Goal: Feedback & Contribution: Leave review/rating

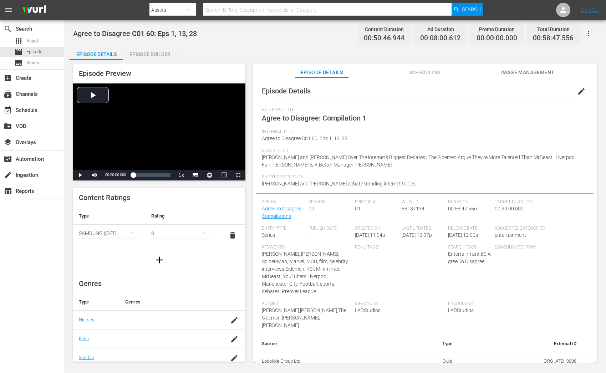
click at [346, 140] on span "Agree to Disagree C01 60: Eps 1, 13, 28" at bounding box center [305, 138] width 86 height 6
click at [580, 91] on span "edit" at bounding box center [581, 91] width 9 height 9
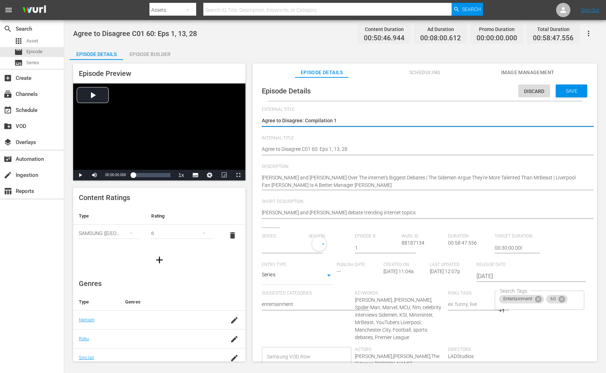
type input "Agree To Disagree Compilations"
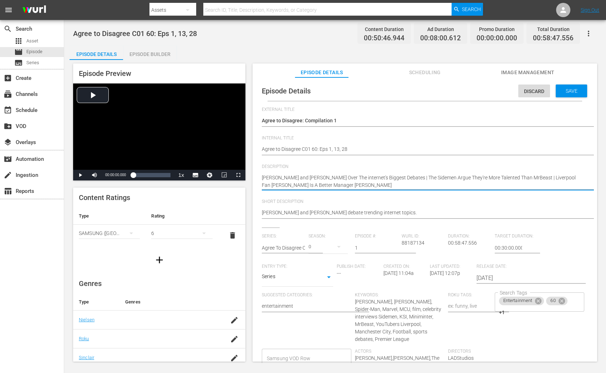
drag, startPoint x: 322, startPoint y: 176, endPoint x: 411, endPoint y: 176, distance: 89.5
type textarea "Tom Holland and Zendaya A | The Sidemen Argue They're More Talented Than MrBeas…"
type textarea "Tom Holland and Zendaya | The Sidemen Argue They're More Talented Than MrBeast …"
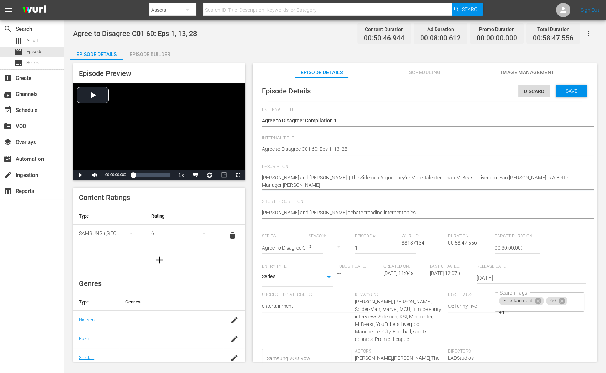
type textarea "Tom Holland and Zendaya | The Sidemen Argue They're More Talented Than MrBeast …"
drag, startPoint x: 352, startPoint y: 178, endPoint x: 426, endPoint y: 177, distance: 74.5
click at [426, 177] on textarea "Tom Holland and Zendaya Argue Over The internet's Biggest Debates | The Sidemen…" at bounding box center [423, 181] width 322 height 15
type textarea "Tom Holland and Zendaya | The Sidemen a MrBeast | Liverpool Fan Climas Klopp Is…"
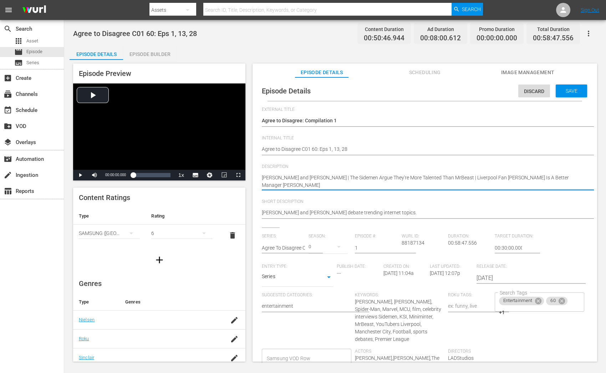
type textarea "Tom Holland and Zendaya | The Sidemen a MrBeast | Liverpool Fan Climas Klopp Is…"
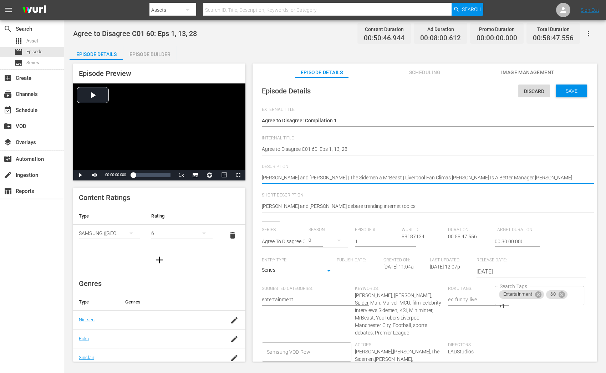
type textarea "Tom Holland and Zendaya | The Sidemen an MrBeast | Liverpool Fan Climas Klopp I…"
type textarea "Tom Holland and Zendaya | The Sidemen and MrBeast | Liverpool Fan Climas Klopp …"
drag, startPoint x: 384, startPoint y: 177, endPoint x: 415, endPoint y: 176, distance: 31.0
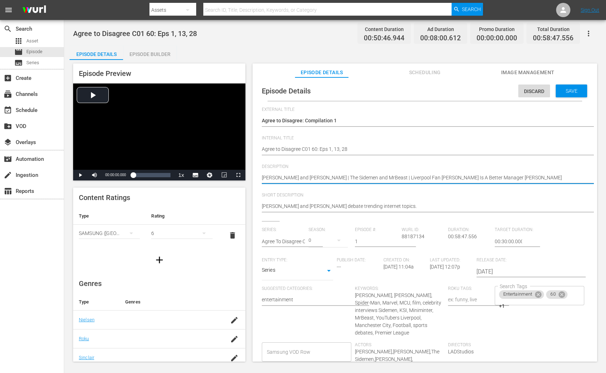
click at [415, 176] on textarea "Tom Holland and Zendaya Argue Over The internet's Biggest Debates | The Sidemen…" at bounding box center [423, 178] width 322 height 9
type textarea "Tom Holland and Zendaya | The Sidemen and MrBeast | Climas Klopp Is A Better Ma…"
drag, startPoint x: 413, startPoint y: 177, endPoint x: 461, endPoint y: 177, distance: 47.8
click at [461, 177] on textarea "Tom Holland and Zendaya Argue Over The internet's Biggest Debates | The Sidemen…" at bounding box center [423, 178] width 322 height 9
click at [500, 176] on textarea "Tom Holland and Zendaya Argue Over The internet's Biggest Debates | The Sidemen…" at bounding box center [423, 178] width 322 height 9
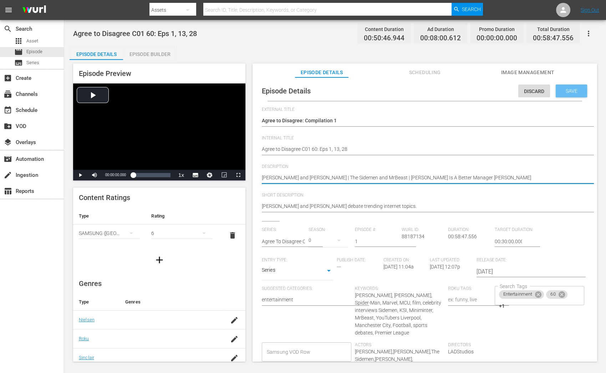
type textarea "Tom Holland and Zendaya | The Sidemen and MrBeast | Climas Klopp Is A Better Ma…"
click at [562, 86] on div "Save" at bounding box center [570, 90] width 31 height 13
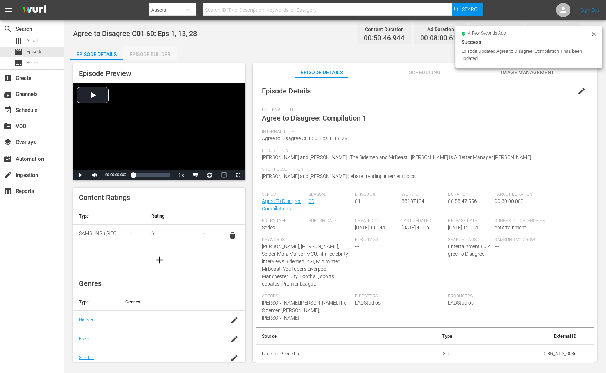
click at [135, 57] on div "Episode Builder" at bounding box center [149, 54] width 53 height 17
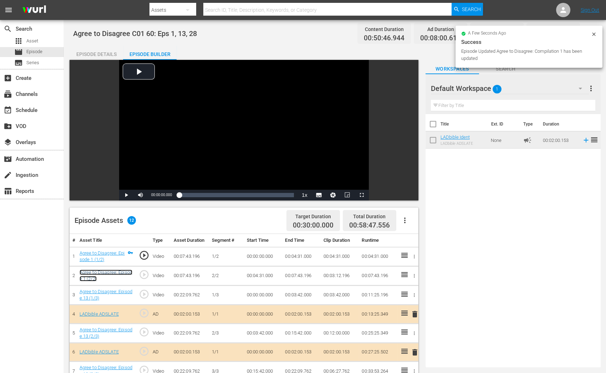
click at [101, 270] on link "Agree to Disagree: Episode 1 (2/2)" at bounding box center [105, 275] width 53 height 12
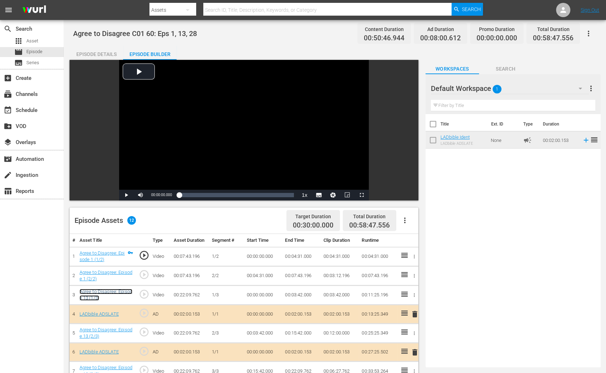
click at [94, 295] on link "Agree to Disagree: Episode 13 (1/3)" at bounding box center [105, 295] width 53 height 12
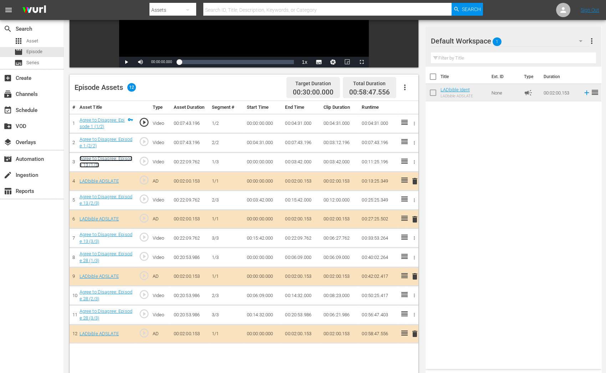
scroll to position [138, 0]
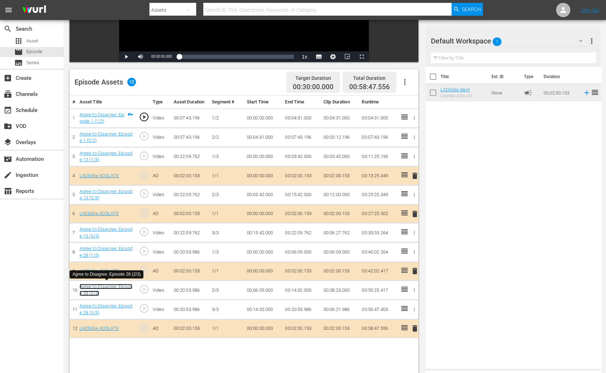
click at [96, 292] on link "Agree to Disagree: Episode 28 (2/3)" at bounding box center [105, 290] width 53 height 12
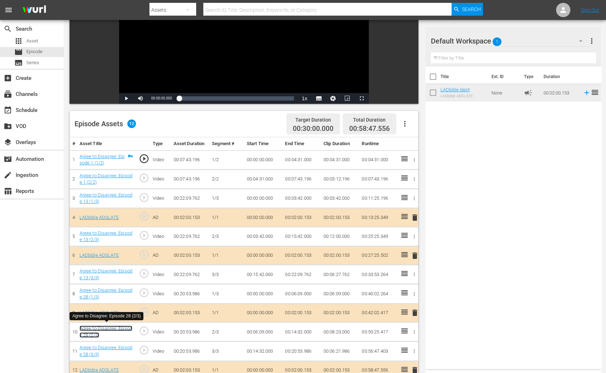
scroll to position [0, 0]
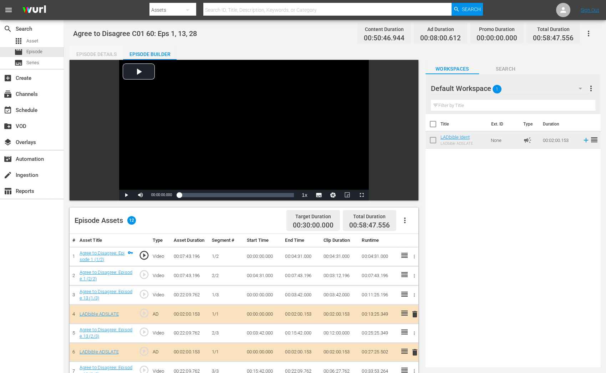
click at [102, 50] on div "Episode Details" at bounding box center [95, 54] width 53 height 17
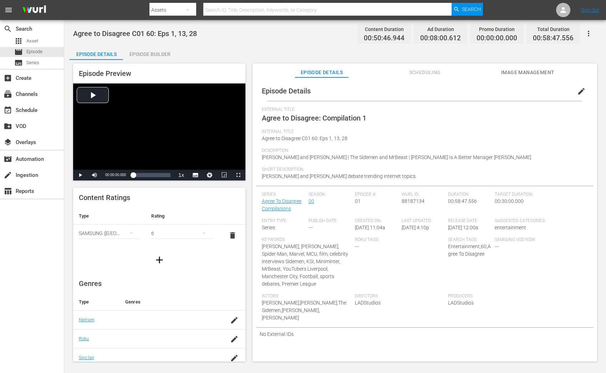
click at [577, 90] on span "edit" at bounding box center [581, 91] width 9 height 9
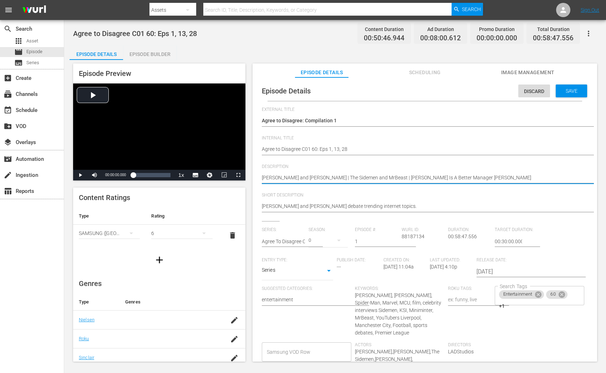
drag, startPoint x: 323, startPoint y: 175, endPoint x: 380, endPoint y: 175, distance: 57.7
paste textarea "KSI‬ and Simon team up against ‪Ethan and ‪Harry"
type textarea "Tom Holland and Zendaya | KSI‬ and Simon team up against ‪Ethan and ‪Harry | Cl…"
click at [336, 176] on textarea "Tom Holland and Zendaya | The Sidemen and MrBeast | Climas Klopp Is A Better Ma…" at bounding box center [423, 178] width 322 height 9
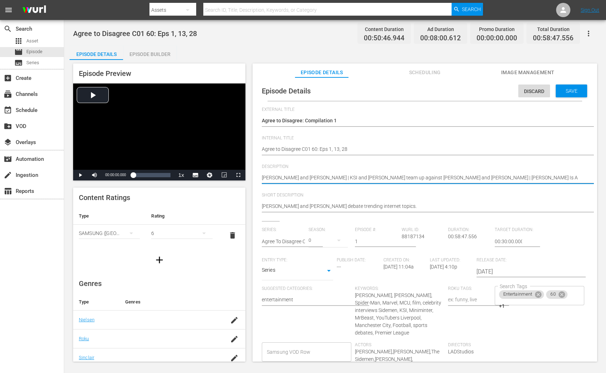
click at [336, 176] on textarea "Tom Holland and Zendaya | The Sidemen and MrBeast | Climas Klopp Is A Better Ma…" at bounding box center [423, 178] width 322 height 9
type textarea "Tom Holland and Zendaya | KSI‬ Simon team up against ‪Ethan and ‪Harry | Climas…"
type textarea "Tom Holland and Zendaya | KSI‬, Simon team up against ‪Ethan and ‪Harry | Clima…"
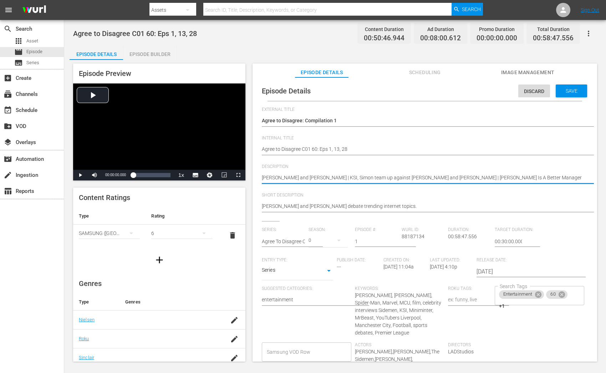
drag, startPoint x: 346, startPoint y: 176, endPoint x: 384, endPoint y: 176, distance: 37.8
click at [384, 176] on textarea "Tom Holland and Zendaya | The Sidemen and MrBeast | Climas Klopp Is A Better Ma…" at bounding box center [423, 178] width 322 height 9
type textarea "Tom Holland and Zendaya | KSI‬, SimonEthan and ‪Harry | Climas Klopp Is A Bette…"
type textarea "Tom Holland and Zendaya | KSI‬, Simon,Ethan and ‪Harry | Climas Klopp Is A Bett…"
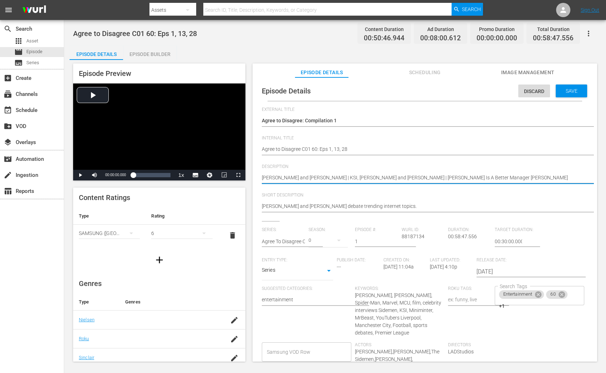
type textarea "Tom Holland and Zendaya | KSI‬, Simon,Ethan and ‪Harry | Climas Klopp Is A Bett…"
type textarea "Tom Holland and Zendaya | KSI‬, Simon, Ethan and ‪Harry | Climas Klopp Is A Bet…"
drag, startPoint x: 388, startPoint y: 176, endPoint x: 511, endPoint y: 177, distance: 122.6
click at [511, 177] on textarea "Tom Holland and Zendaya | The Sidemen and MrBeast | Climas Klopp Is A Better Ma…" at bounding box center [423, 178] width 322 height 9
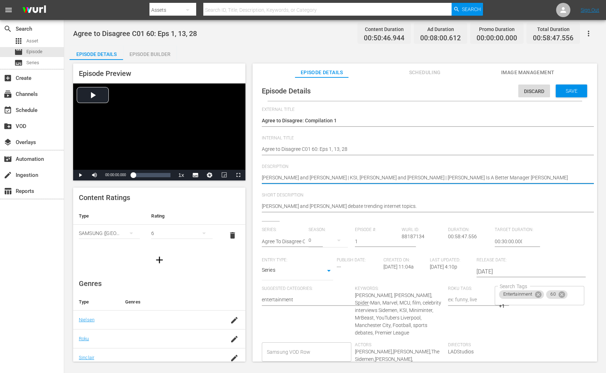
paste textarea "Paul Machin of The Redmen TV tells Man City fan, Big Steve"
type textarea "Tom Holland and Zendaya | KSI‬, Simon, Ethan and ‪Harry | Paul Machin of The Re…"
drag, startPoint x: 415, startPoint y: 175, endPoint x: 496, endPoint y: 176, distance: 80.9
click at [496, 176] on textarea "Tom Holland and Zendaya | The Sidemen and MrBeast | Climas Klopp Is A Better Ma…" at bounding box center [423, 178] width 322 height 9
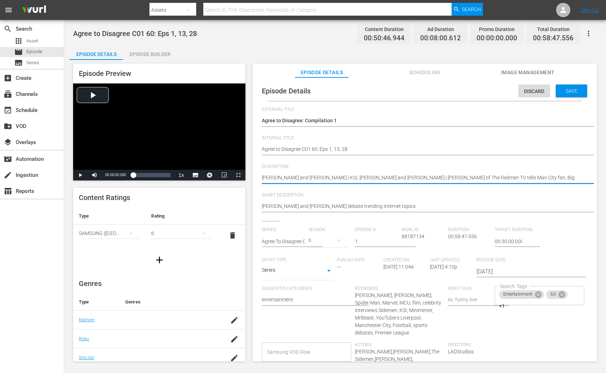
type textarea "Tom Holland and Zendaya | KSI‬, Simon, Ethan and ‪Harry | Paul Machin n Big Ste…"
type textarea "Tom Holland and Zendaya | KSI‬, Simon, Ethan and ‪Harry | Paul Machin Big Steve"
type textarea "Tom Holland and Zendaya | KSI‬, Simon, Ethan and ‪Harry | Paul Machin a Big Ste…"
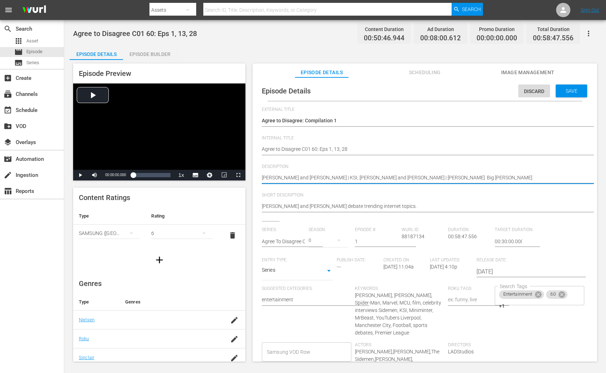
type textarea "Tom Holland and Zendaya | KSI‬, Simon, Ethan and ‪Harry | Paul Machin a Big Ste…"
type textarea "Tom Holland and Zendaya | KSI‬, Simon, Ethan and ‪Harry | Paul Machin an Big St…"
type textarea "Tom Holland and Zendaya | KSI‬, Simon, Ethan and ‪Harry | Paul Machin and Big S…"
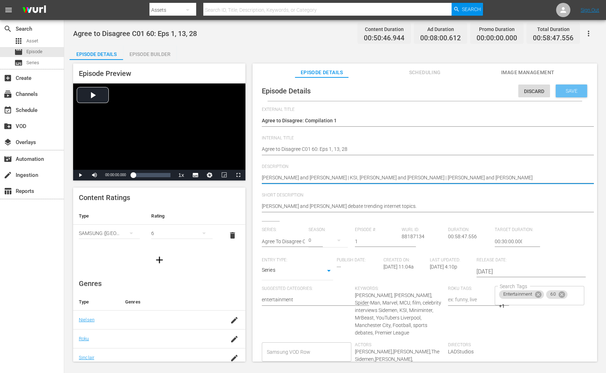
click at [576, 92] on span "Save" at bounding box center [571, 91] width 23 height 6
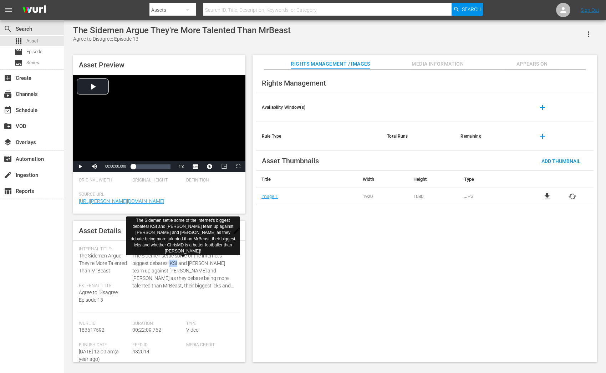
drag, startPoint x: 168, startPoint y: 264, endPoint x: 176, endPoint y: 266, distance: 8.3
click at [176, 266] on span "The ‪Sidemen‬ settle some of the internet's biggest debates! KSI‬ and Simon tea…" at bounding box center [184, 270] width 104 height 37
drag, startPoint x: 169, startPoint y: 262, endPoint x: 184, endPoint y: 269, distance: 16.4
click at [184, 269] on span "The ‪Sidemen‬ settle some of the internet's biggest debates! KSI‬ and Simon tea…" at bounding box center [184, 270] width 104 height 37
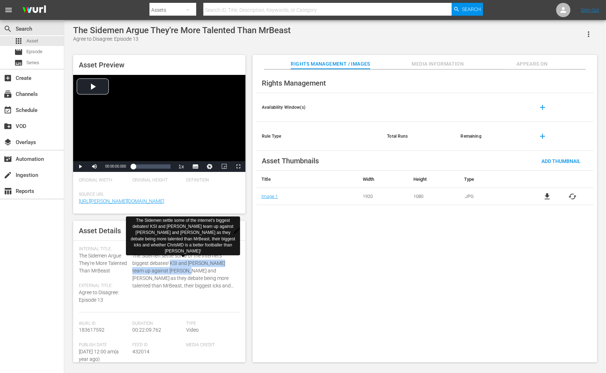
copy span "KSI‬ and Simon team up against ‪Ethan and ‪Harry"
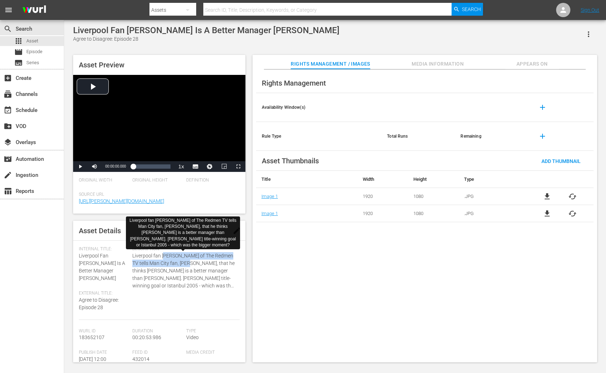
drag, startPoint x: 163, startPoint y: 253, endPoint x: 184, endPoint y: 260, distance: 22.1
click at [184, 260] on span "Liverpool fan Paul Machin of The Redmen TV tells Man City fan, Big Steve, that …" at bounding box center [184, 270] width 104 height 37
drag, startPoint x: 161, startPoint y: 257, endPoint x: 192, endPoint y: 264, distance: 31.6
click at [192, 264] on span "Liverpool fan Paul Machin of The Redmen TV tells Man City fan, Big Steve, that …" at bounding box center [184, 270] width 104 height 37
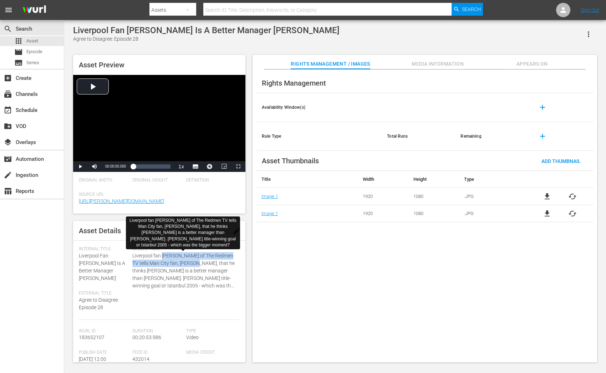
copy span "Paul Machin of The Redmen TV tells Man City fan, Big Steve"
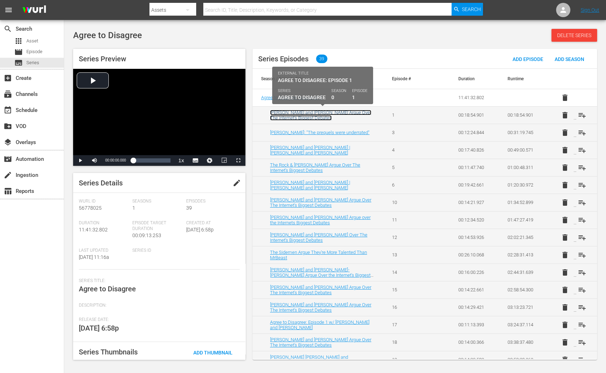
click at [322, 110] on link "[PERSON_NAME] and [PERSON_NAME] Argue Over The internet's Biggest Debates" at bounding box center [320, 115] width 101 height 11
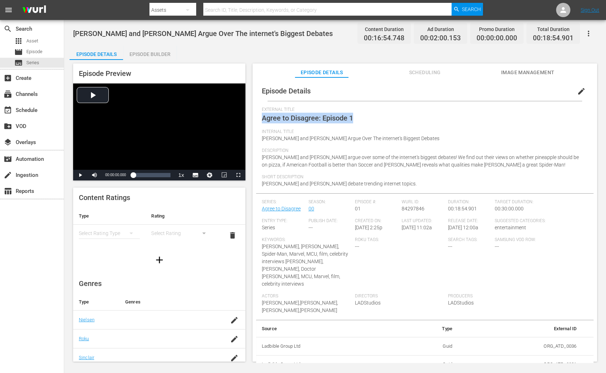
drag, startPoint x: 354, startPoint y: 117, endPoint x: 262, endPoint y: 121, distance: 92.4
click at [262, 121] on div "External Title Agree to Disagree: Episode 1" at bounding box center [425, 118] width 326 height 22
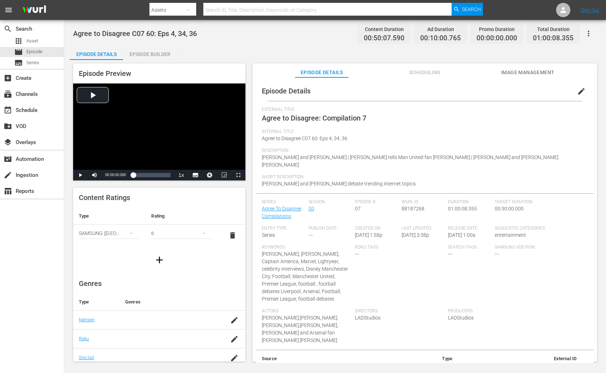
click at [580, 87] on span "edit" at bounding box center [581, 91] width 9 height 9
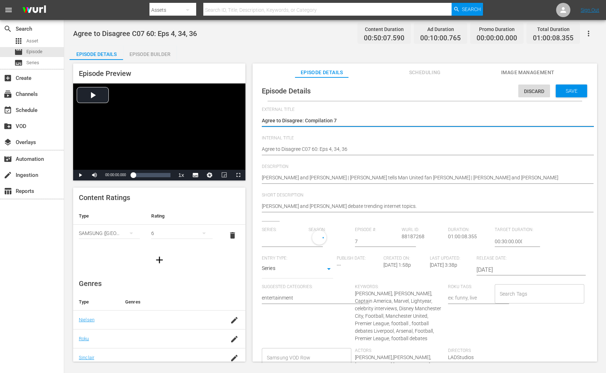
type input "Agree To Disagree Compilations"
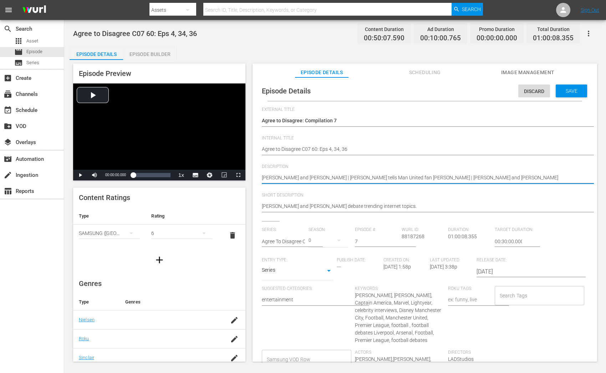
drag, startPoint x: 377, startPoint y: 177, endPoint x: 419, endPoint y: 179, distance: 41.7
type textarea "[PERSON_NAME] and [PERSON_NAME] | [PERSON_NAME]' Bury an [PERSON_NAME] | [PERSO…"
type textarea "[PERSON_NAME] and [PERSON_NAME] | [PERSON_NAME] 'Buvey' [PERSON_NAME] [PERSON_N…"
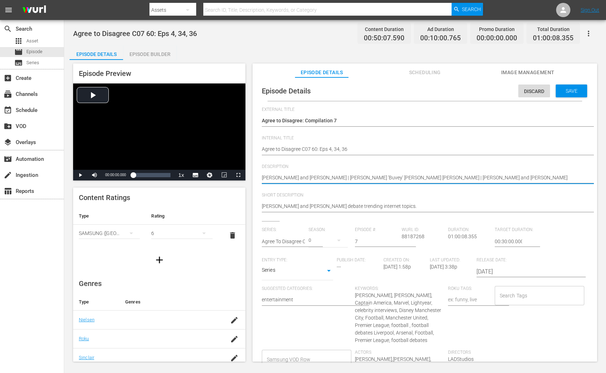
type textarea "[PERSON_NAME] and [PERSON_NAME] | [PERSON_NAME] andn [PERSON_NAME] | [PERSON_NA…"
type textarea "[PERSON_NAME] and [PERSON_NAME] | [PERSON_NAME] and [PERSON_NAME] | [PERSON_NAM…"
click at [575, 96] on div "Save" at bounding box center [570, 90] width 31 height 13
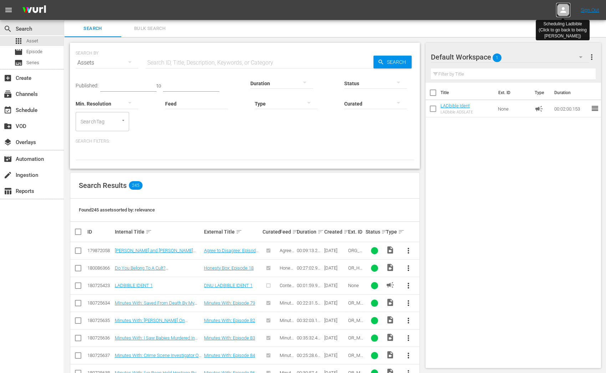
click at [564, 8] on icon at bounding box center [562, 10] width 9 height 9
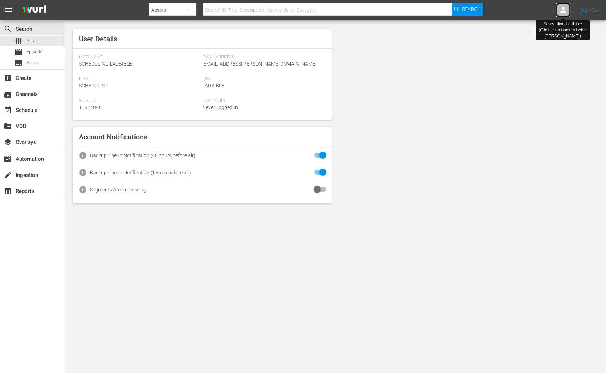
click at [560, 8] on icon at bounding box center [562, 10] width 9 height 9
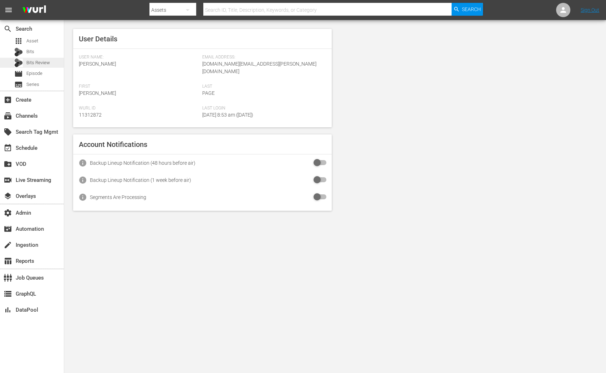
click at [36, 63] on span "Bits Review" at bounding box center [38, 62] width 24 height 7
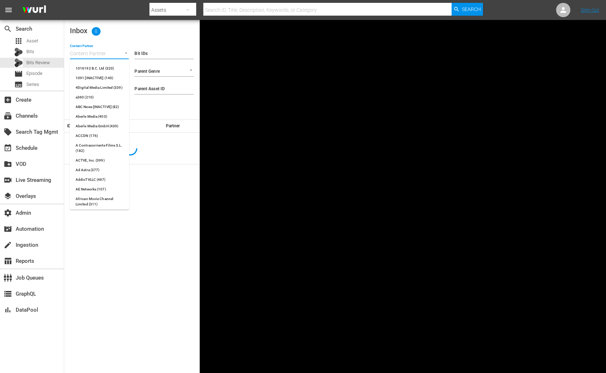
click at [104, 54] on input "Content Partner" at bounding box center [89, 54] width 39 height 9
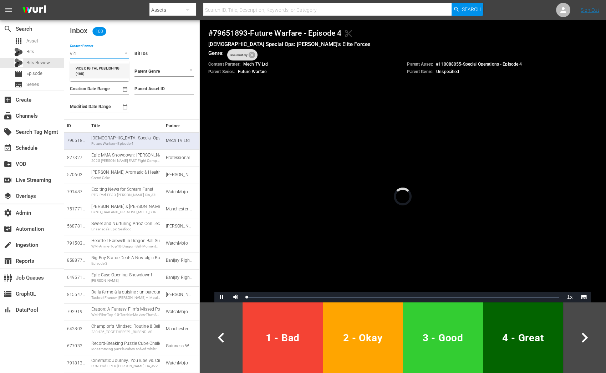
click at [109, 74] on li "VICE DIGITAL PUBLISHING (468)" at bounding box center [99, 70] width 59 height 15
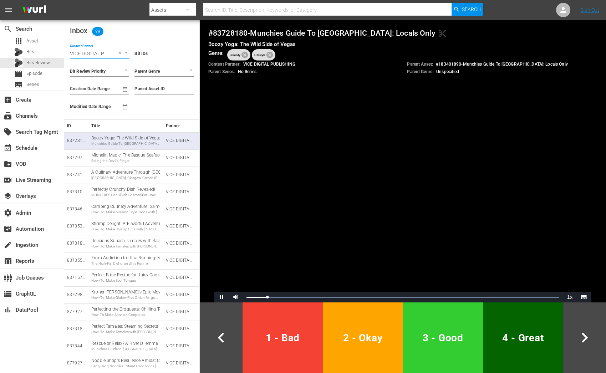
type input "VICE DIGITAL PUBLISHING (468)"
click at [329, 321] on button "2 - Okay" at bounding box center [363, 337] width 80 height 71
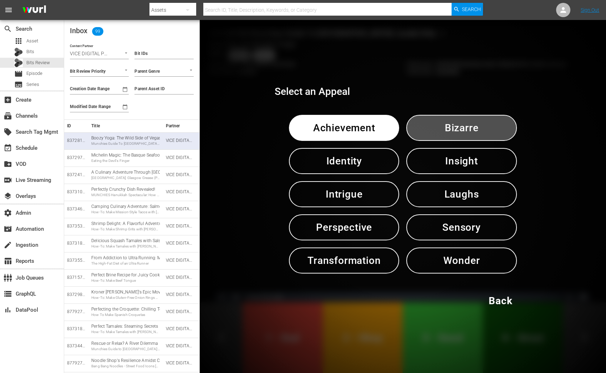
click at [443, 127] on span "Bizarre" at bounding box center [460, 127] width 73 height 17
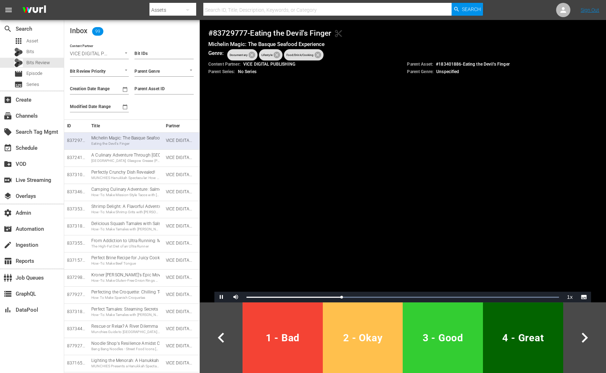
click at [352, 338] on span "2 - Okay" at bounding box center [362, 337] width 74 height 17
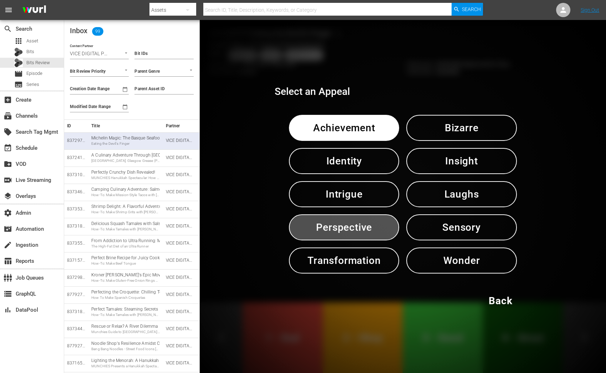
click at [381, 224] on button "Perspective" at bounding box center [344, 227] width 110 height 26
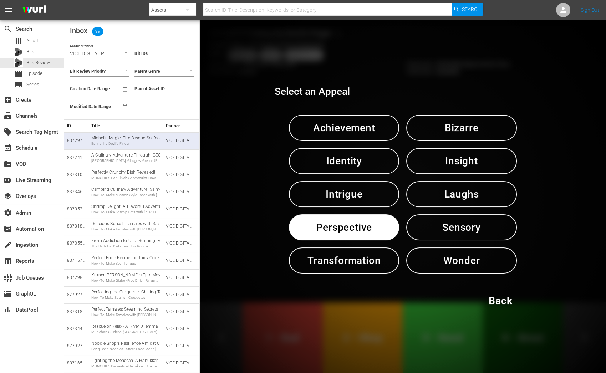
click at [381, 224] on button "Perspective" at bounding box center [344, 227] width 110 height 26
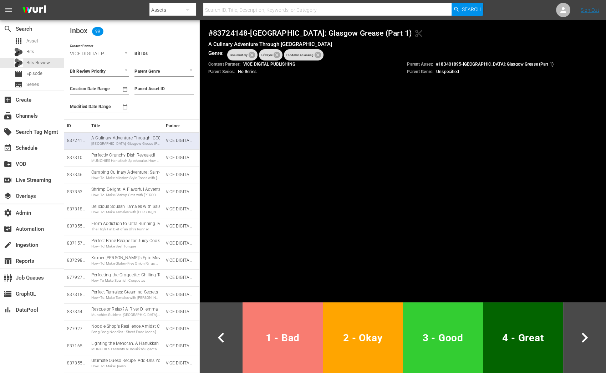
click at [288, 340] on span "1 - Bad" at bounding box center [282, 337] width 74 height 17
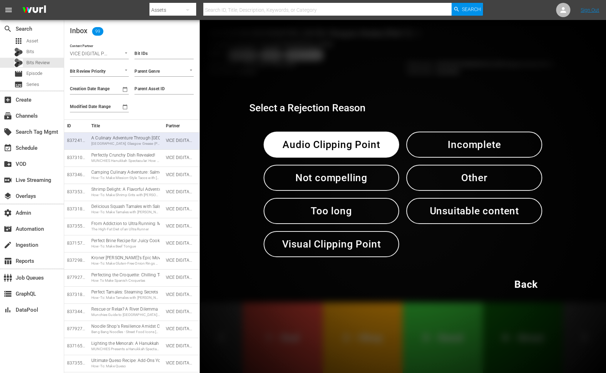
click at [413, 138] on button "Incomplete" at bounding box center [474, 145] width 136 height 26
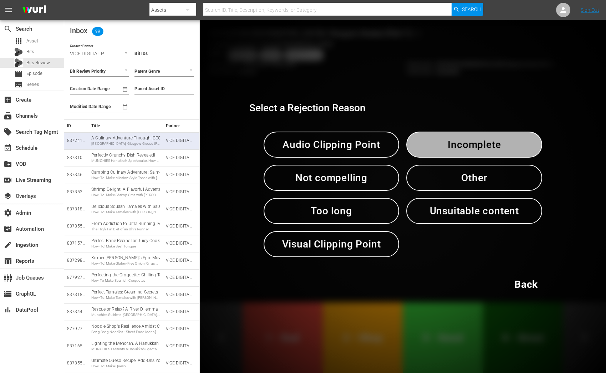
click at [413, 138] on button "Incomplete" at bounding box center [474, 145] width 136 height 26
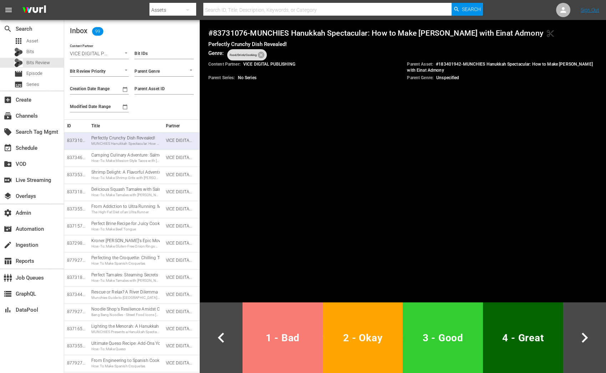
click at [293, 366] on button "1 - Bad" at bounding box center [282, 337] width 80 height 71
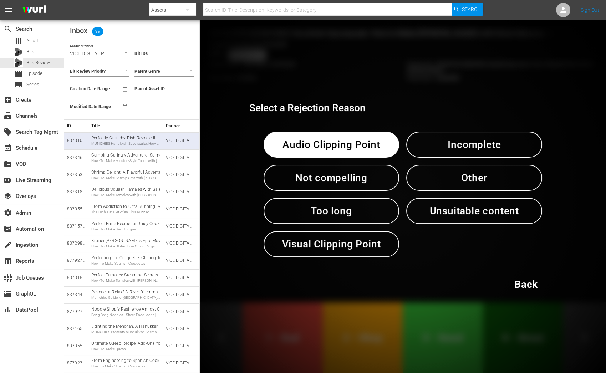
click at [448, 143] on span "Incomplete" at bounding box center [473, 144] width 99 height 17
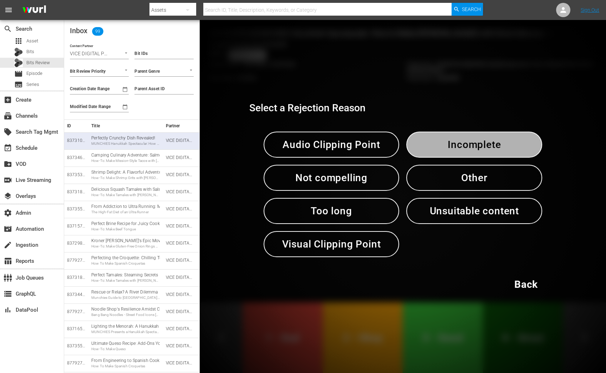
click at [448, 143] on span "Incomplete" at bounding box center [473, 144] width 99 height 17
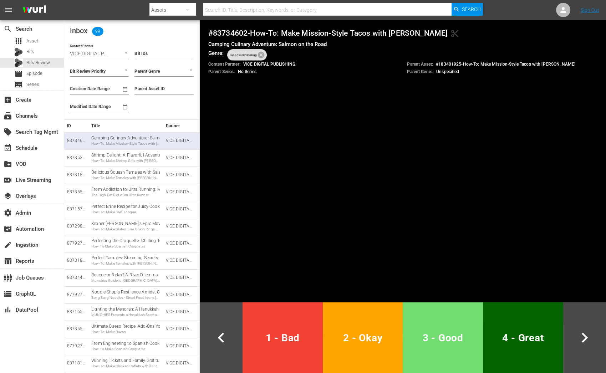
click at [423, 341] on span "3 - Good" at bounding box center [442, 337] width 74 height 17
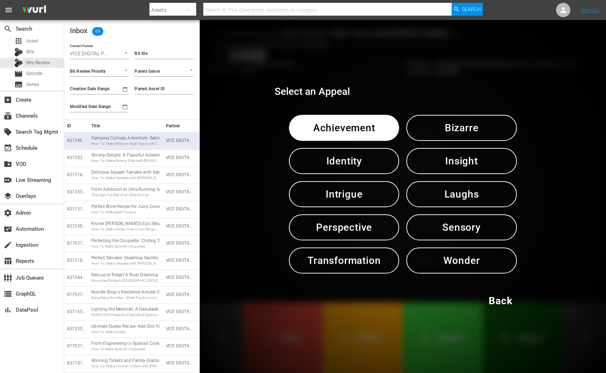
click at [464, 127] on span "Bizarre" at bounding box center [460, 127] width 73 height 17
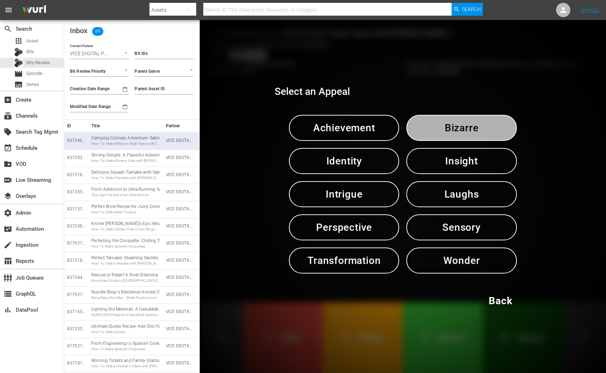
click at [464, 127] on span "Bizarre" at bounding box center [460, 127] width 73 height 17
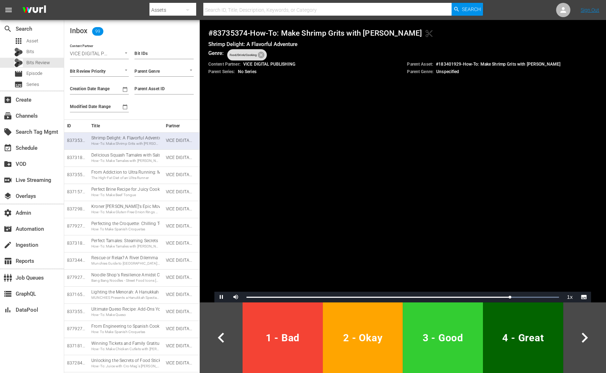
click at [292, 358] on button "1 - Bad" at bounding box center [282, 337] width 80 height 71
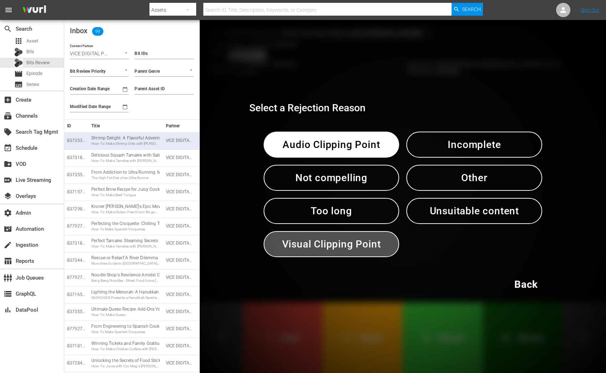
click at [306, 245] on span "Visual Clipping Point" at bounding box center [331, 243] width 99 height 17
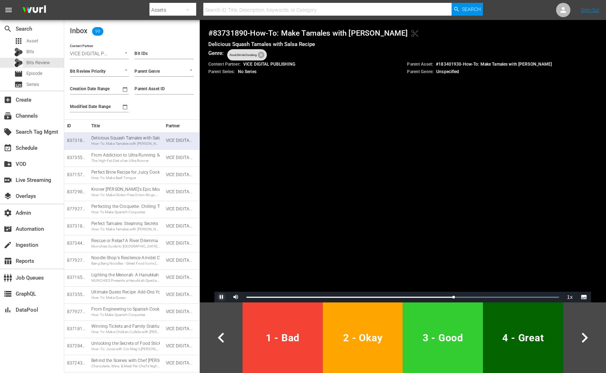
click at [221, 297] on span "Video Player" at bounding box center [221, 297] width 0 height 0
click at [78, 139] on div "83731890" at bounding box center [76, 141] width 19 height 6
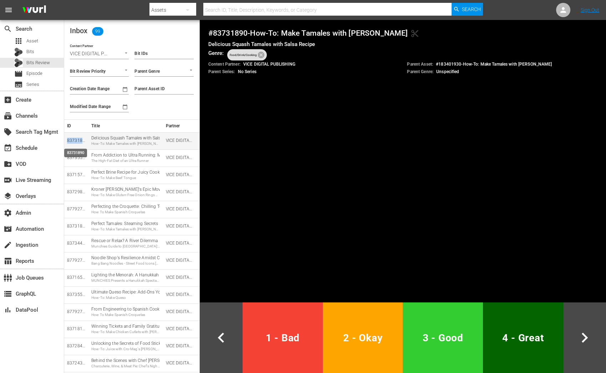
click at [78, 139] on div "83731890" at bounding box center [76, 141] width 19 height 6
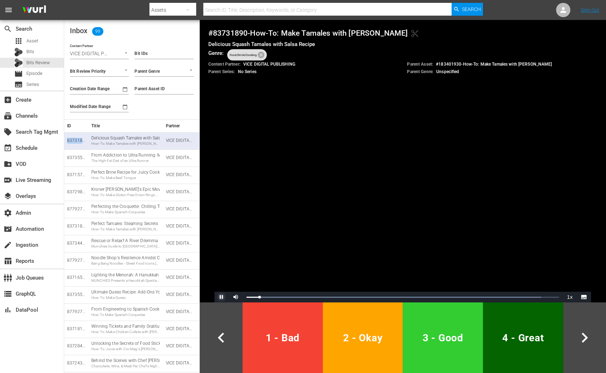
click at [221, 297] on span "Video Player" at bounding box center [221, 297] width 0 height 0
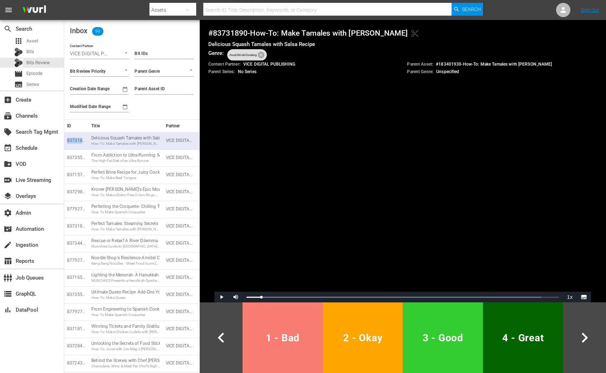
click at [259, 336] on span "1 - Bad" at bounding box center [282, 337] width 74 height 17
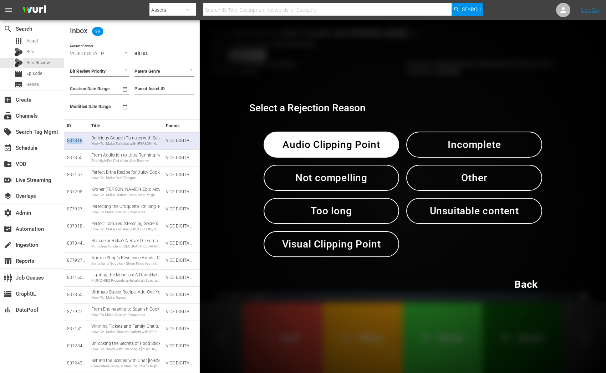
click at [439, 215] on span "Unsuitable content" at bounding box center [473, 210] width 99 height 17
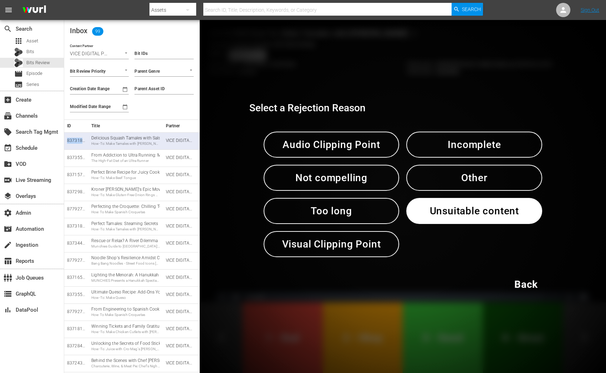
click at [439, 215] on span "Unsuitable content" at bounding box center [473, 210] width 99 height 17
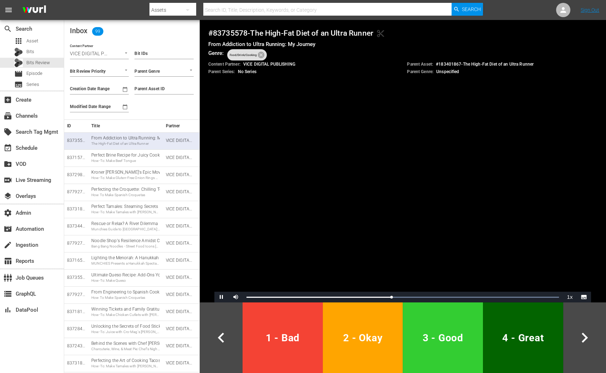
click at [298, 351] on button "1 - Bad" at bounding box center [282, 337] width 80 height 71
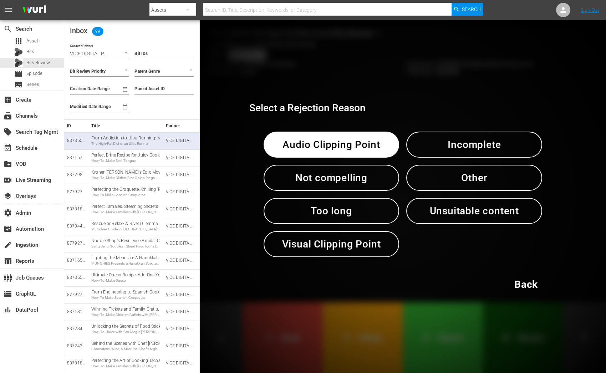
click at [444, 222] on button "Unsuitable content" at bounding box center [474, 211] width 136 height 26
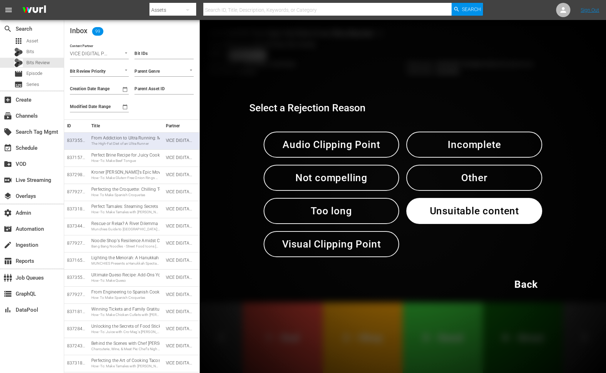
click at [444, 222] on button "Unsuitable content" at bounding box center [474, 211] width 136 height 26
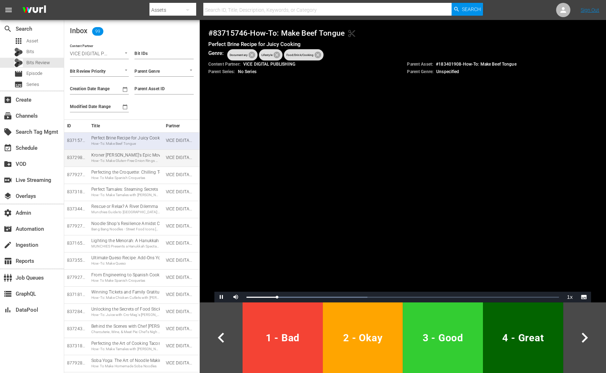
click at [151, 154] on div "Kroner [PERSON_NAME]'s Epic Move to [GEOGRAPHIC_DATA]! How-To: Make Gluten-Free…" at bounding box center [125, 157] width 68 height 11
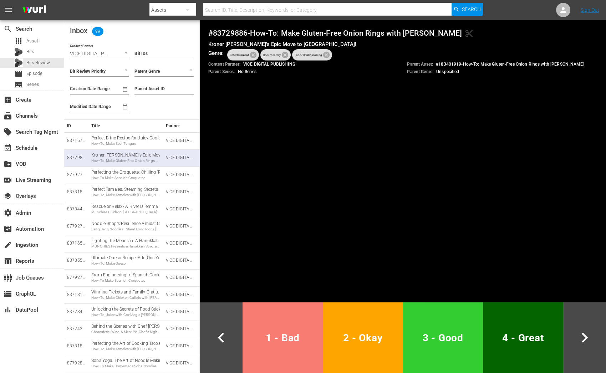
click at [275, 331] on span "1 - Bad" at bounding box center [282, 337] width 74 height 17
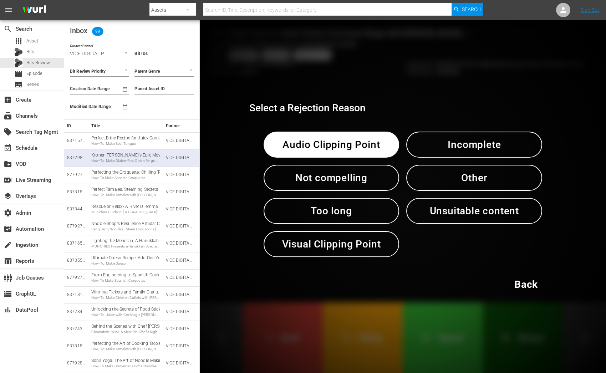
click at [451, 213] on span "Unsuitable content" at bounding box center [473, 210] width 99 height 17
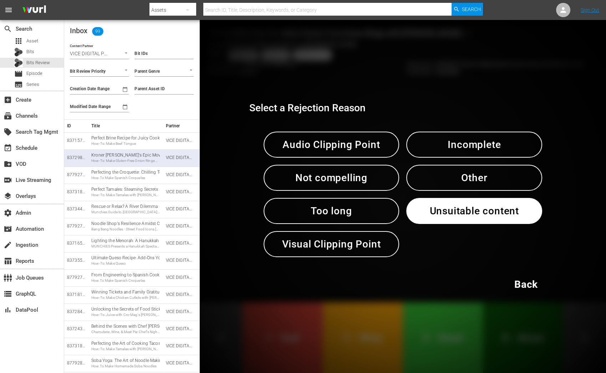
click at [451, 213] on span "Unsuitable content" at bounding box center [473, 210] width 99 height 17
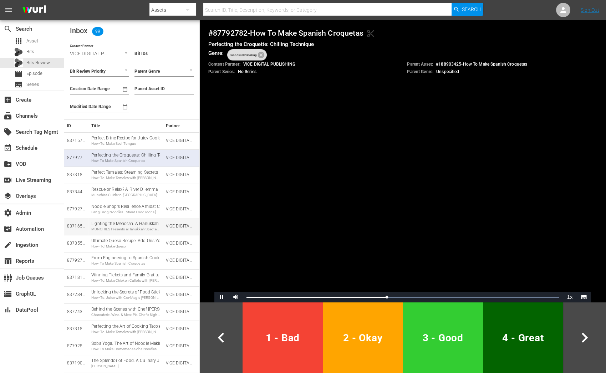
click at [149, 232] on td "Lighting the Menorah: A Hanukkah Moment MUNCHIES Presents a Hanukkah Spectacula…" at bounding box center [125, 226] width 74 height 17
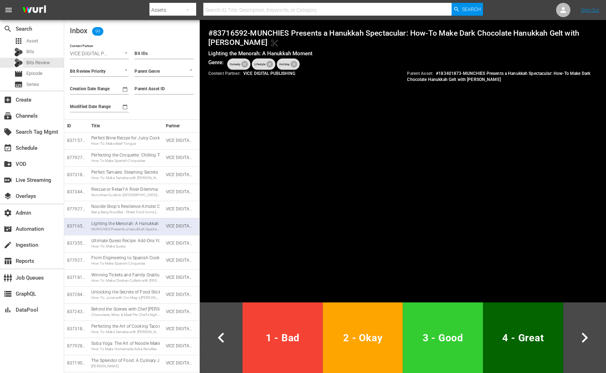
click at [277, 349] on button "1 - Bad" at bounding box center [282, 337] width 80 height 71
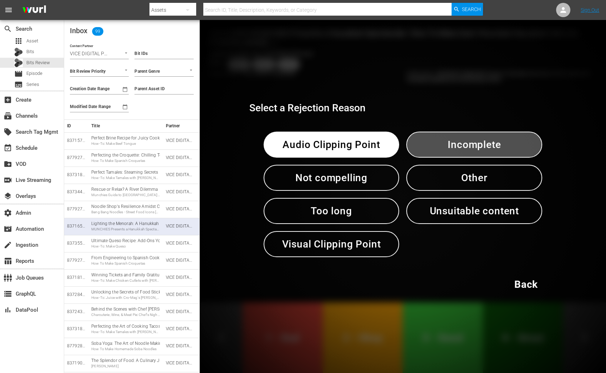
click at [438, 143] on span "Incomplete" at bounding box center [473, 144] width 99 height 17
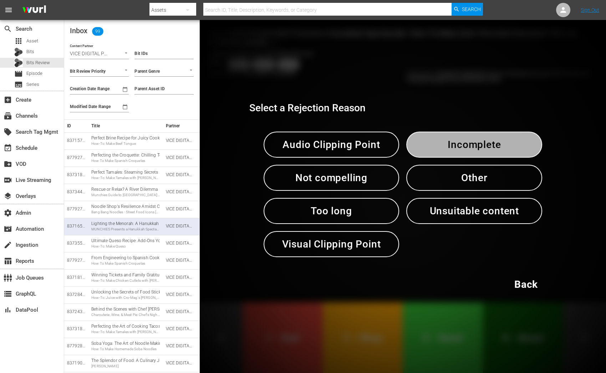
click at [438, 143] on span "Incomplete" at bounding box center [473, 144] width 99 height 17
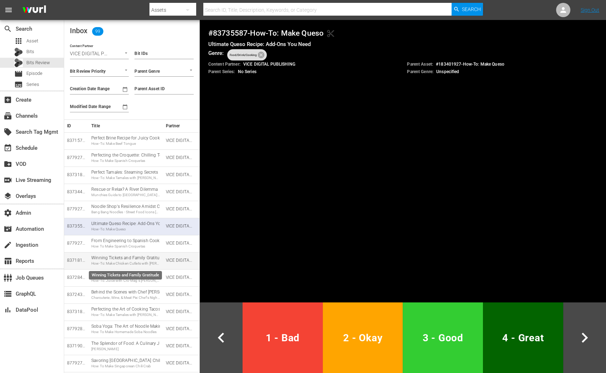
click at [146, 264] on div "How-To: Make Chicken Cutlets with [PERSON_NAME] & His [PERSON_NAME]" at bounding box center [125, 263] width 68 height 5
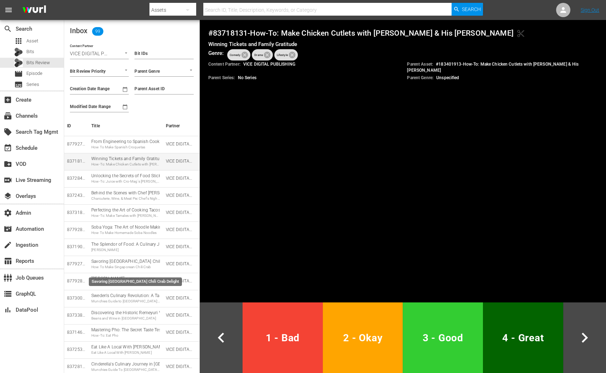
scroll to position [102, 0]
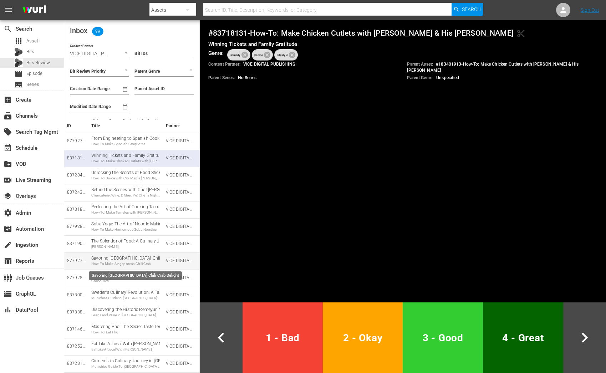
click at [132, 262] on div "How To Make Singaporean Chili Crab" at bounding box center [125, 263] width 68 height 5
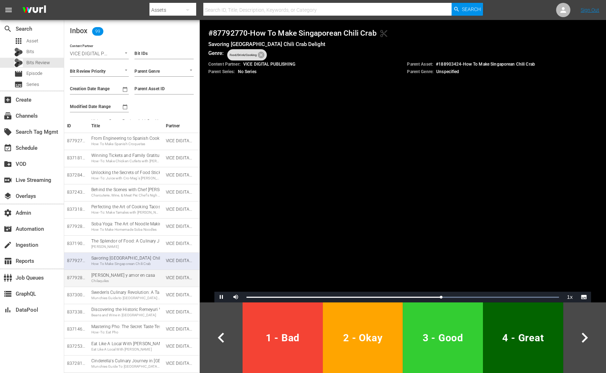
click at [134, 278] on div "Chilaquiles" at bounding box center [125, 280] width 68 height 5
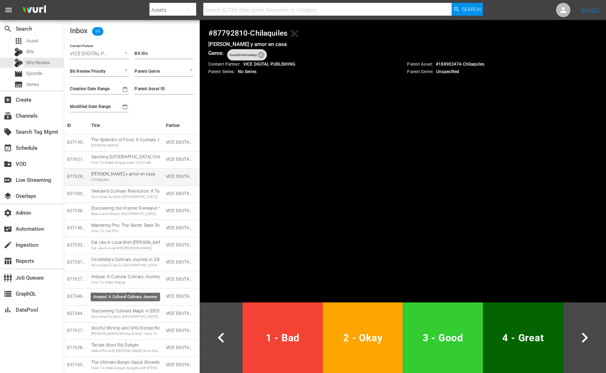
scroll to position [206, 0]
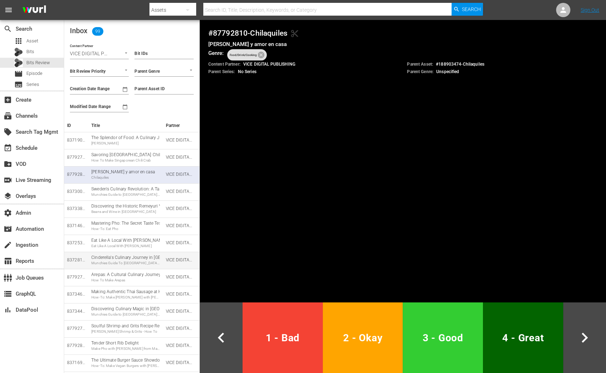
click at [134, 260] on div "Cinderella's Culinary Journey in [GEOGRAPHIC_DATA] Munchies Guide To [GEOGRAPHI…" at bounding box center [125, 259] width 68 height 11
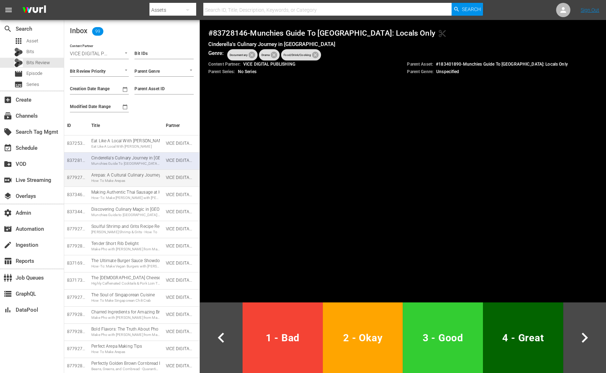
scroll to position [305, 0]
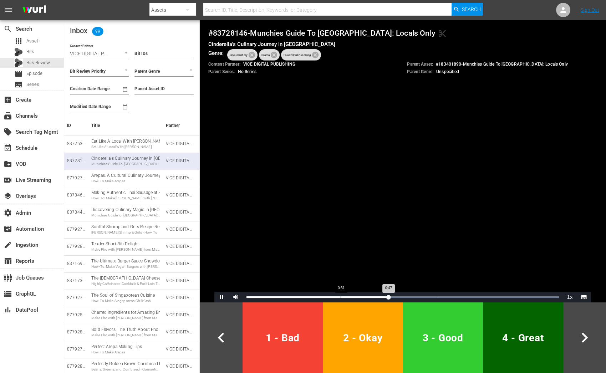
click at [340, 297] on div "0:31" at bounding box center [340, 297] width 0 height 2
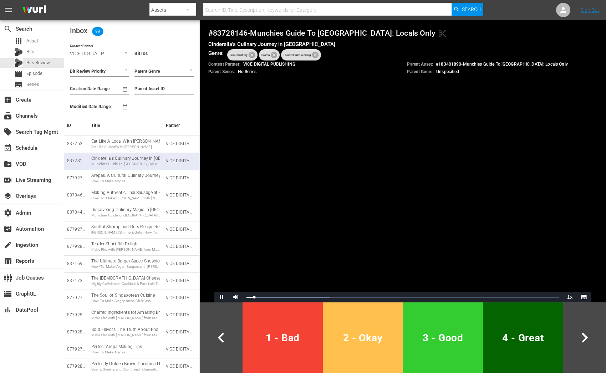
click at [353, 328] on button "2 - Okay" at bounding box center [363, 337] width 80 height 71
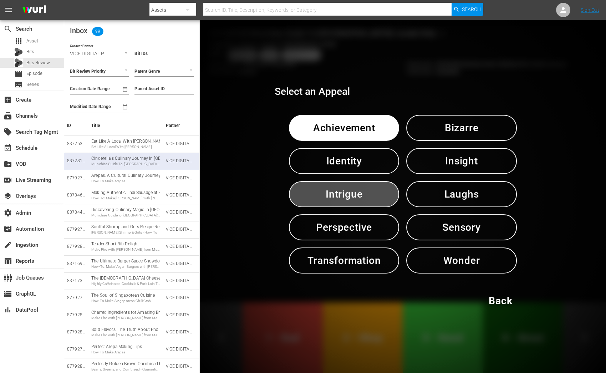
click at [345, 192] on span "Intrigue" at bounding box center [343, 193] width 73 height 17
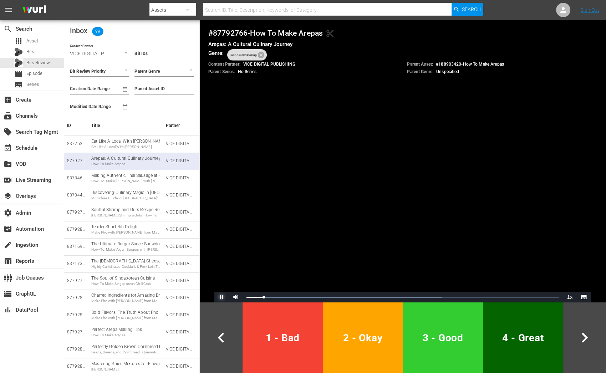
click at [221, 297] on span "Video Player" at bounding box center [221, 297] width 0 height 0
click at [122, 264] on div "Highly Caffeinated Cocktails & Pork Loin Tacos: Chef's Night out With Thirty Ac…" at bounding box center [125, 266] width 68 height 5
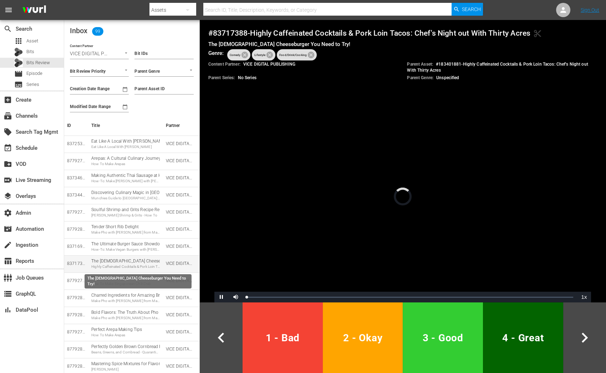
click at [122, 264] on div "Highly Caffeinated Cocktails & Pork Loin Tacos: Chef's Night out With Thirty Ac…" at bounding box center [125, 266] width 68 height 5
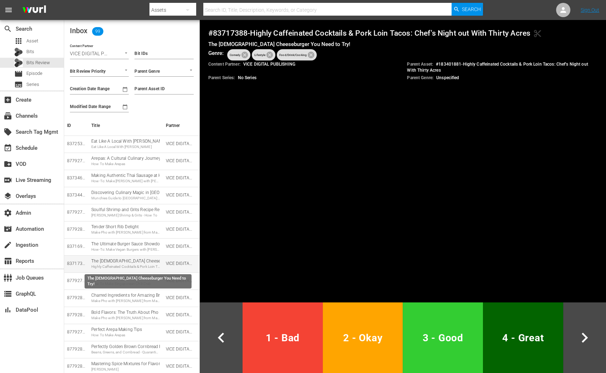
click at [114, 262] on div "The [DEMOGRAPHIC_DATA] Cheeseburger You Need to Try! Highly Caffeinated Cocktai…" at bounding box center [125, 263] width 68 height 11
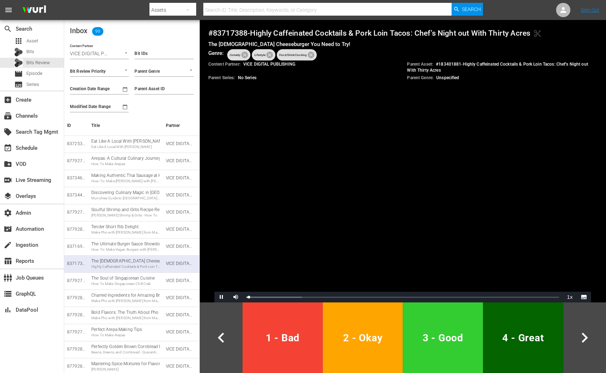
click at [252, 346] on span "1 - Bad" at bounding box center [282, 337] width 74 height 17
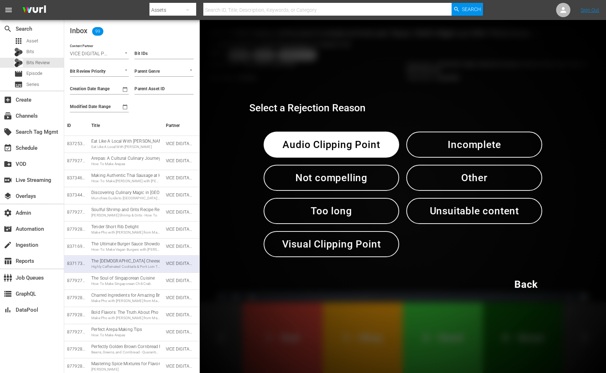
click at [317, 144] on span "Audio Clipping Point" at bounding box center [331, 144] width 99 height 17
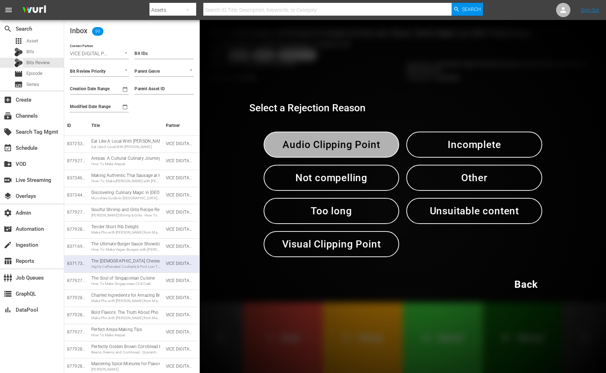
click at [317, 144] on span "Audio Clipping Point" at bounding box center [331, 144] width 99 height 17
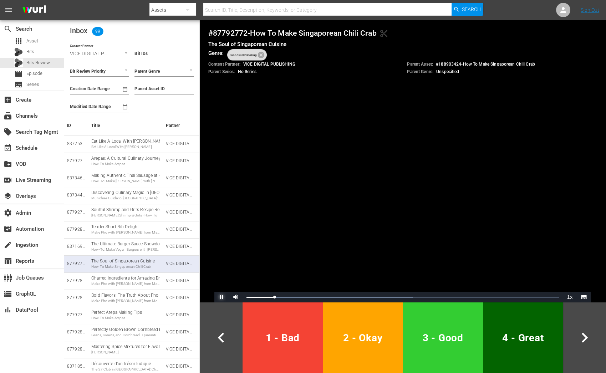
click at [221, 297] on span "Video Player" at bounding box center [221, 297] width 0 height 0
click at [122, 281] on div "Make Pho with [PERSON_NAME] from Madame [PERSON_NAME]" at bounding box center [125, 283] width 68 height 5
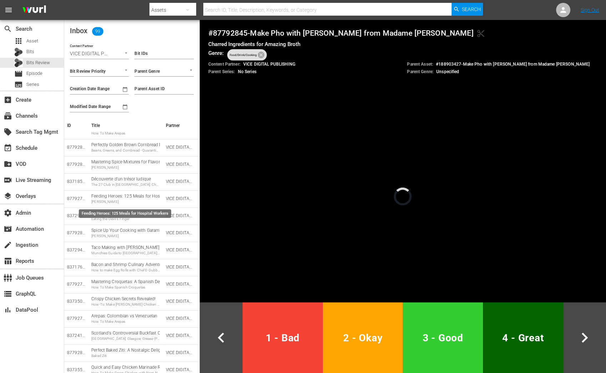
scroll to position [490, 0]
click at [123, 236] on div "[PERSON_NAME]" at bounding box center [125, 235] width 68 height 5
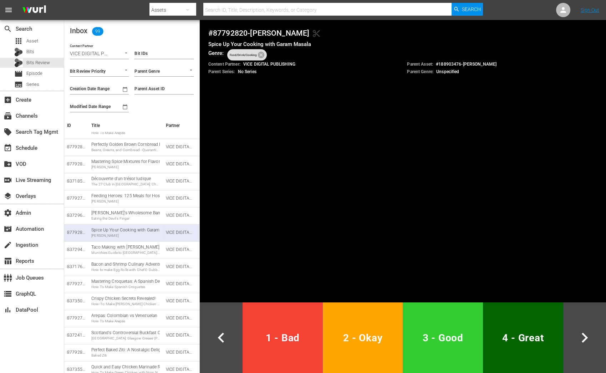
click at [313, 327] on button "1 - Bad" at bounding box center [282, 337] width 80 height 71
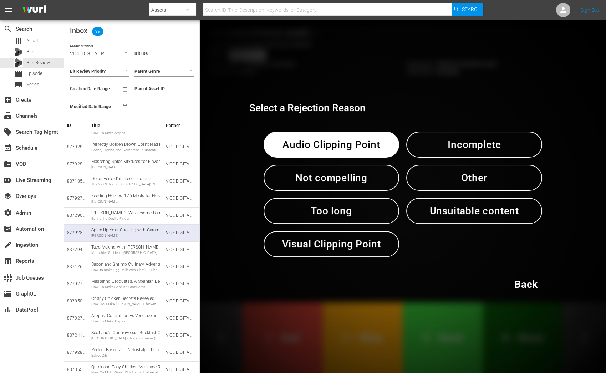
click at [346, 150] on span "Audio Clipping Point" at bounding box center [331, 144] width 99 height 17
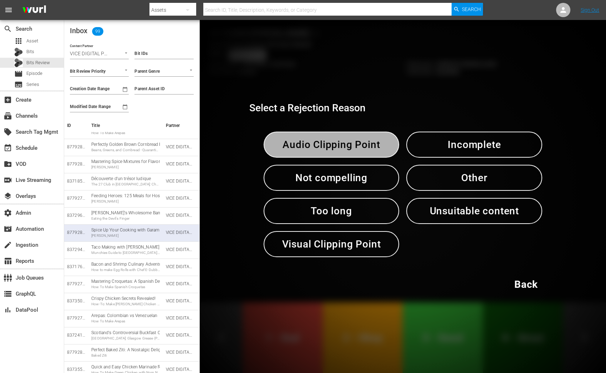
click at [346, 150] on span "Audio Clipping Point" at bounding box center [331, 144] width 99 height 17
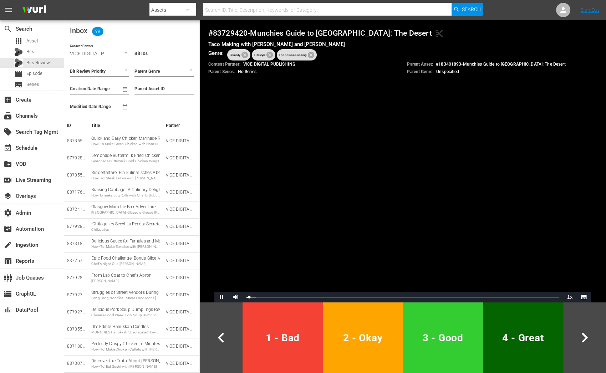
scroll to position [708, 0]
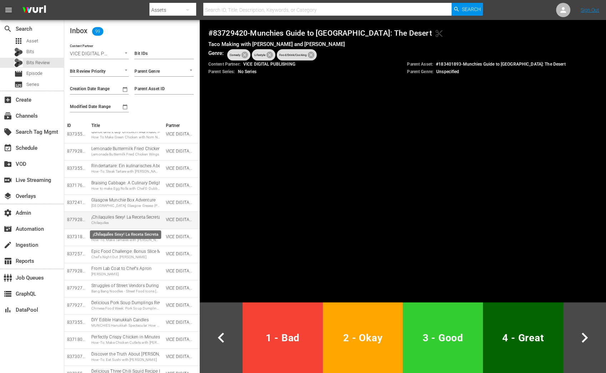
click at [151, 222] on div "Chilaquiles" at bounding box center [125, 222] width 68 height 5
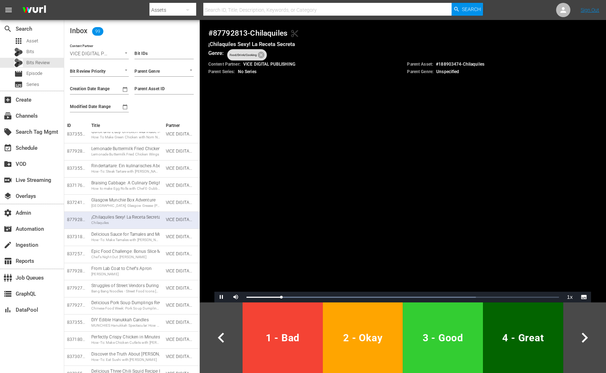
click at [289, 346] on span "1 - Bad" at bounding box center [282, 337] width 74 height 17
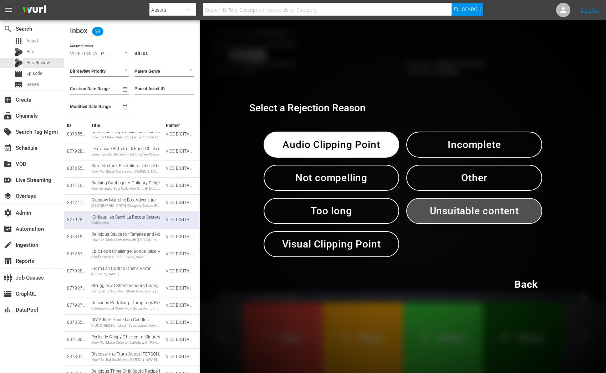
click at [507, 202] on button "Unsuitable content" at bounding box center [474, 211] width 136 height 26
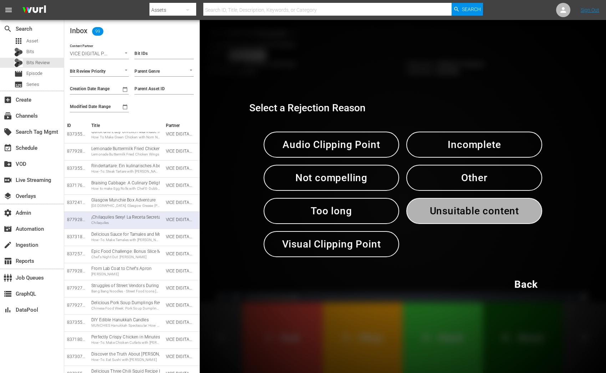
click at [507, 202] on button "Unsuitable content" at bounding box center [474, 211] width 136 height 26
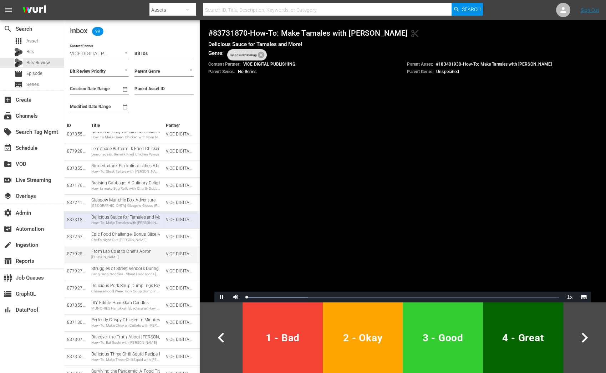
click at [112, 255] on div "[PERSON_NAME]" at bounding box center [125, 256] width 68 height 5
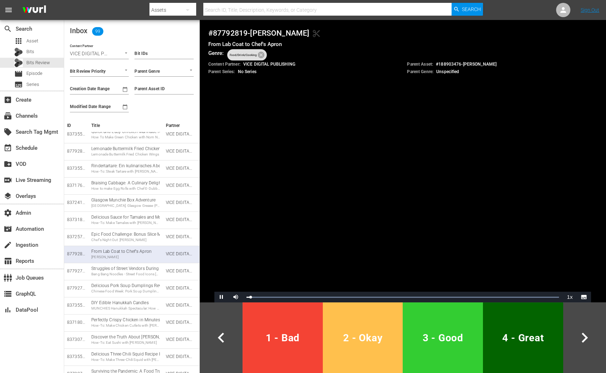
click at [352, 335] on span "2 - Okay" at bounding box center [362, 337] width 74 height 17
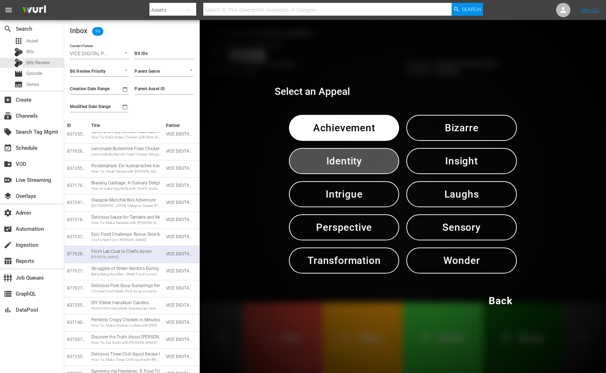
click at [377, 156] on span "Identity" at bounding box center [343, 160] width 73 height 17
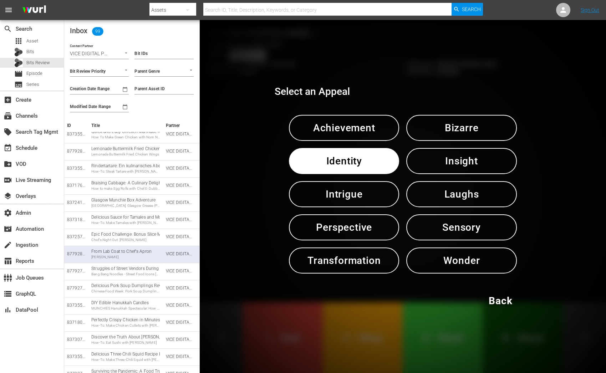
click at [377, 156] on span "Identity" at bounding box center [343, 160] width 73 height 17
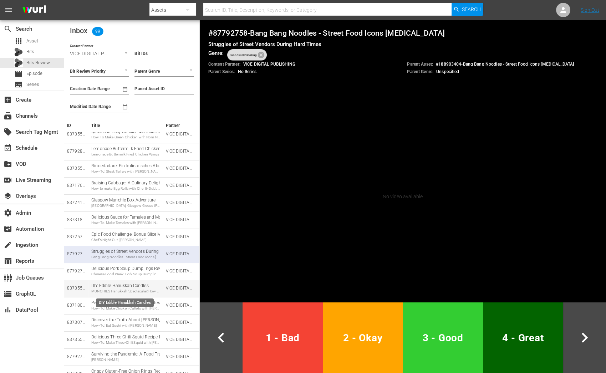
click at [122, 292] on div "MUNCHIES Hanukkah Spectacular: How To Make Edible Candles with [PERSON_NAME]" at bounding box center [125, 291] width 68 height 5
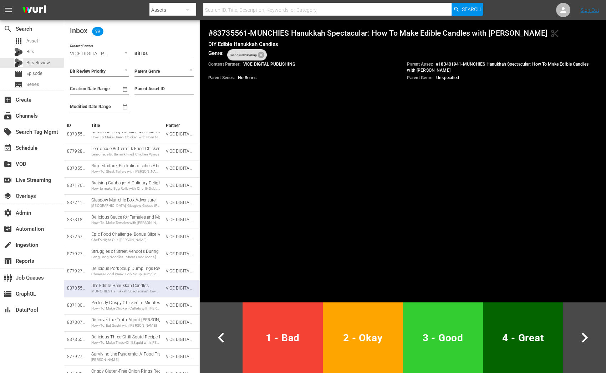
click at [273, 344] on span "1 - Bad" at bounding box center [282, 337] width 74 height 17
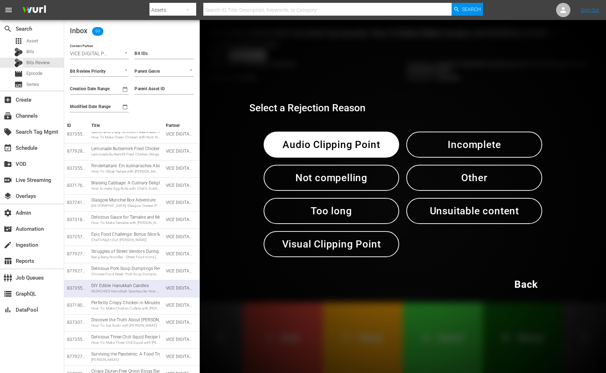
click at [422, 76] on div "Select a Rejection Reason Audio Clipping Point Incomplete Not compelling Other …" at bounding box center [403, 196] width 406 height 353
click at [532, 284] on span "Back" at bounding box center [526, 283] width 24 height 17
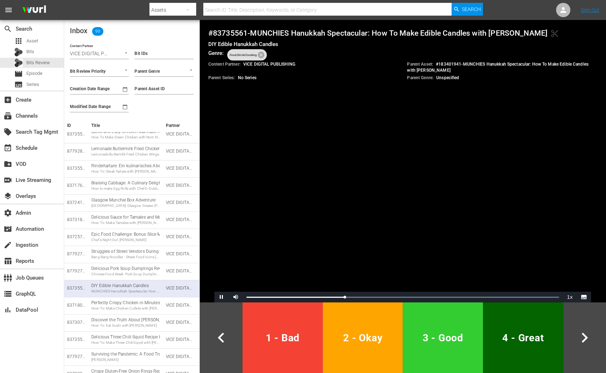
click at [449, 62] on p "Parent Asset: # 183401941 - MUNCHIES Hanukkah Spectacular: How To Make Edible C…" at bounding box center [502, 67] width 190 height 12
copy p "183401941"
click at [285, 342] on span "1 - Bad" at bounding box center [282, 337] width 74 height 17
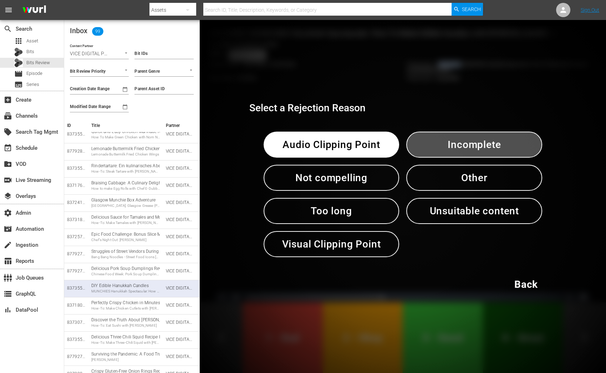
click at [470, 151] on span "Incomplete" at bounding box center [473, 144] width 99 height 17
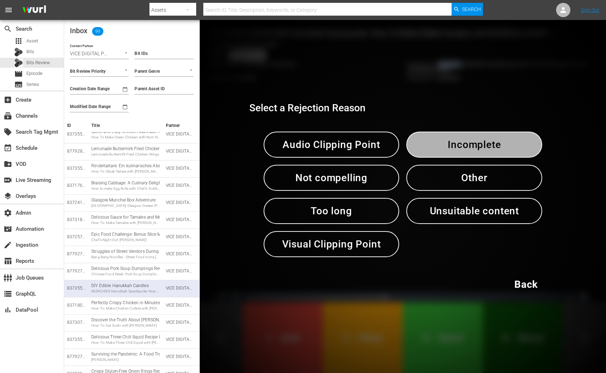
click at [470, 151] on span "Incomplete" at bounding box center [473, 144] width 99 height 17
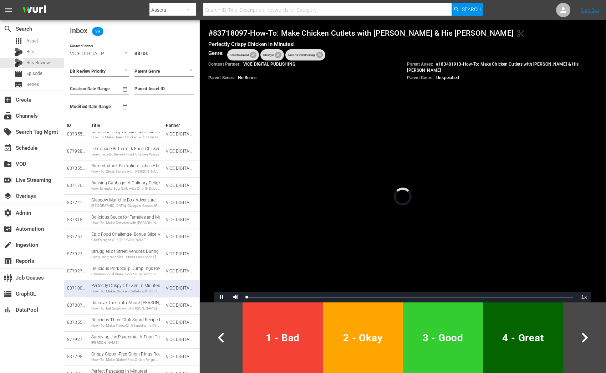
click at [164, 90] on input "Parent Asset ID" at bounding box center [163, 89] width 59 height 11
paste input "183401941"
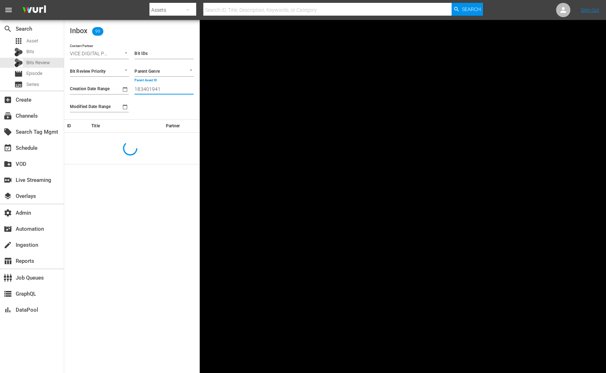
scroll to position [0, 0]
type input "183401941"
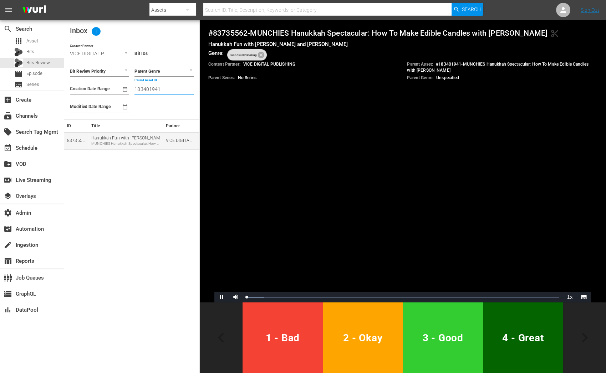
click at [113, 149] on td "Hanukkah Fun with [PERSON_NAME] and [PERSON_NAME] MUNCHIES Hanukkah Spectacular…" at bounding box center [125, 140] width 74 height 17
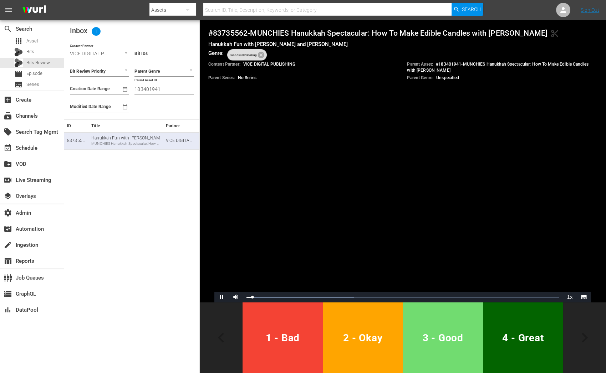
click at [425, 355] on button "3 - Good" at bounding box center [442, 337] width 80 height 71
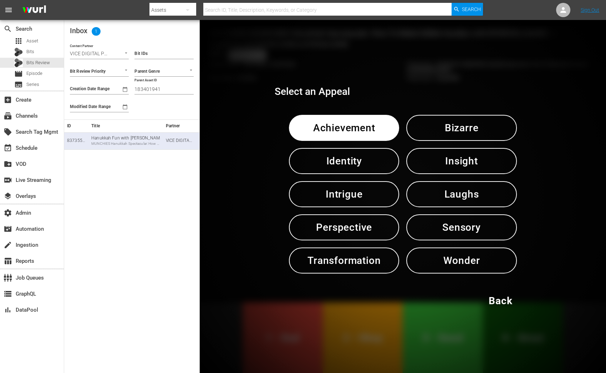
click at [475, 195] on span "Laughs" at bounding box center [460, 193] width 73 height 17
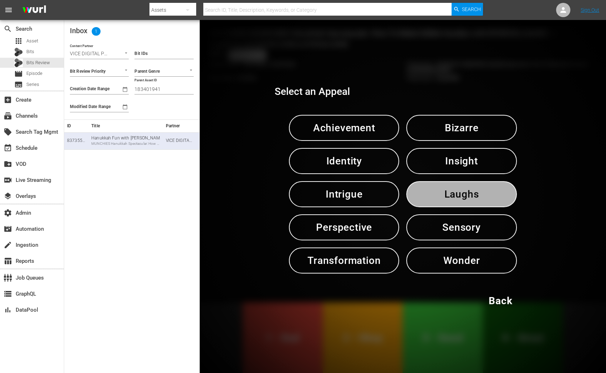
click at [475, 195] on span "Laughs" at bounding box center [460, 193] width 73 height 17
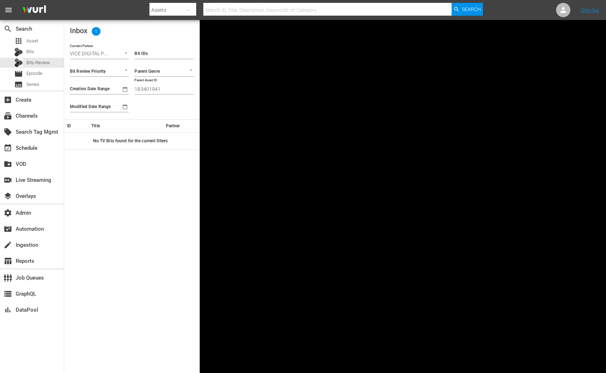
click at [150, 87] on input "183401941" at bounding box center [163, 89] width 59 height 11
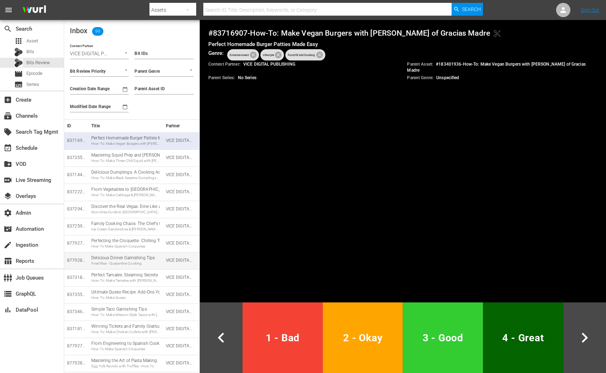
click at [135, 268] on td "Delicious Dinner Garnishing Tips Fried Rice - Quarantine Cooking" at bounding box center [125, 260] width 74 height 17
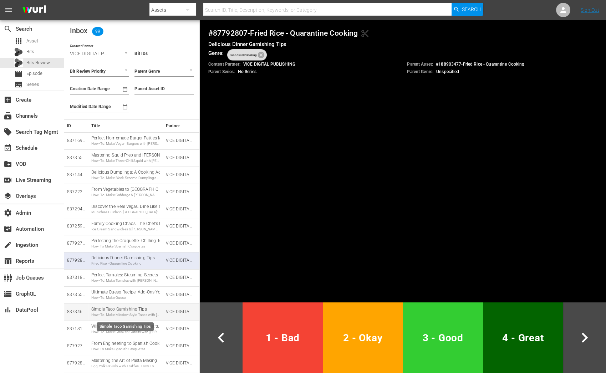
click at [133, 314] on div "How-To: Make Mission-Style Tacos with [PERSON_NAME]" at bounding box center [125, 314] width 68 height 5
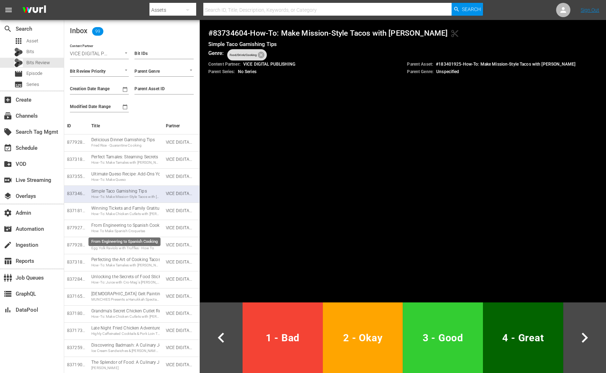
scroll to position [118, 0]
click at [119, 298] on div "MUNCHIES Presents a Hanukkah Spectacular: How-To Make Dark Chocolate Hanukkah G…" at bounding box center [125, 299] width 68 height 5
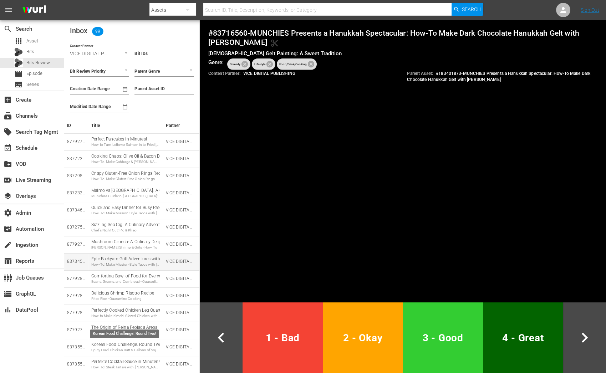
scroll to position [1081, 0]
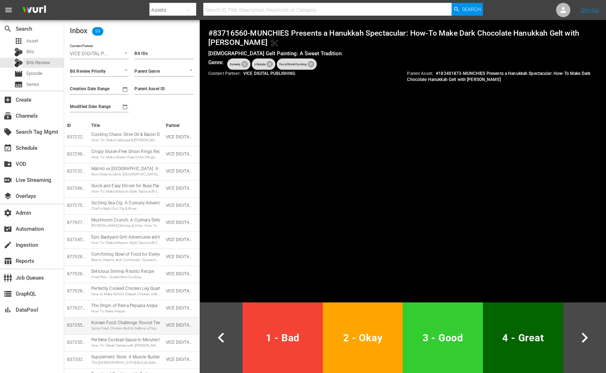
click at [124, 331] on td "Korean Food Challenge: Round Two! Spicy Fried Chicken Butt & Gallons of Soju: C…" at bounding box center [125, 325] width 74 height 17
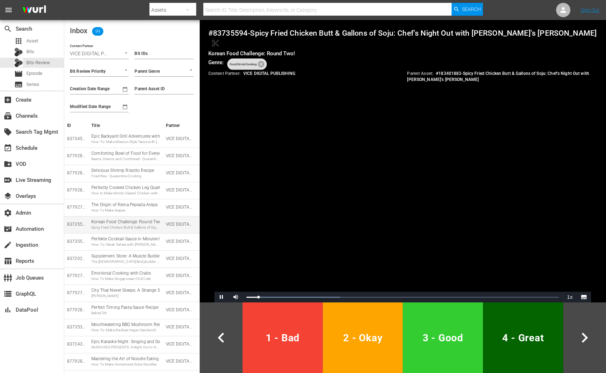
scroll to position [1187, 0]
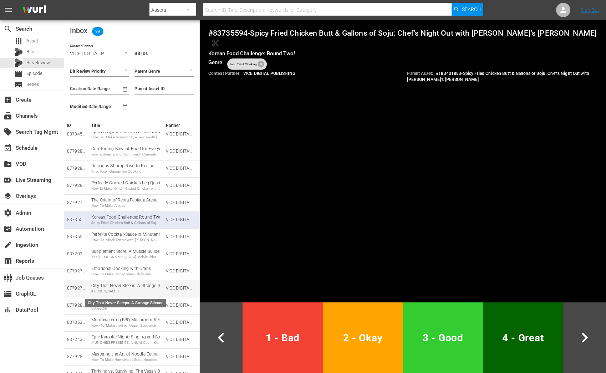
click at [130, 285] on div "City That Never Sleeps: A Strange Silence [PERSON_NAME]" at bounding box center [125, 288] width 68 height 11
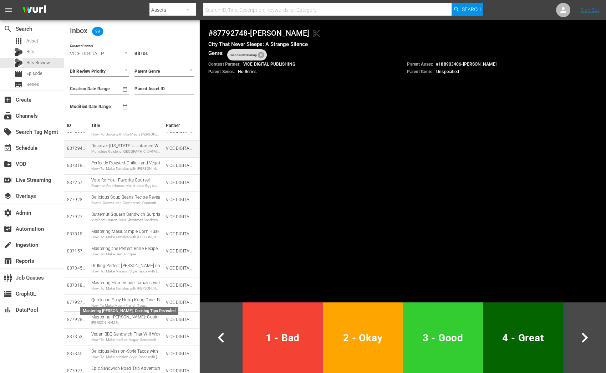
scroll to position [1452, 0]
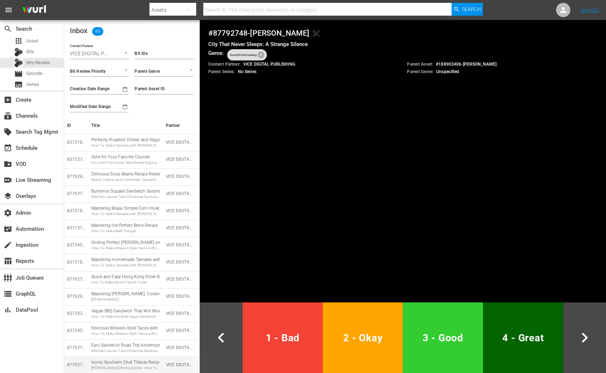
click at [145, 364] on div "Iconic Southern Chef Tribute Recipe [PERSON_NAME] Shrimp & Grits - How To" at bounding box center [125, 364] width 68 height 11
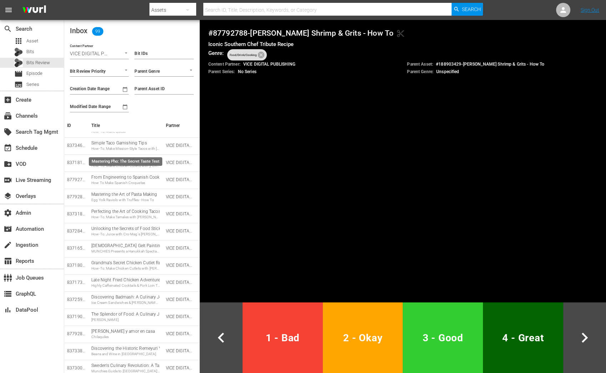
scroll to position [0, 0]
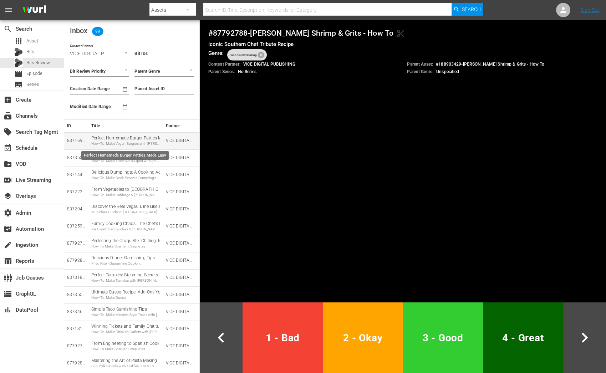
click at [115, 144] on div "How-To: Make Vegan Burgers with [PERSON_NAME] of Gracias Madre" at bounding box center [125, 143] width 68 height 5
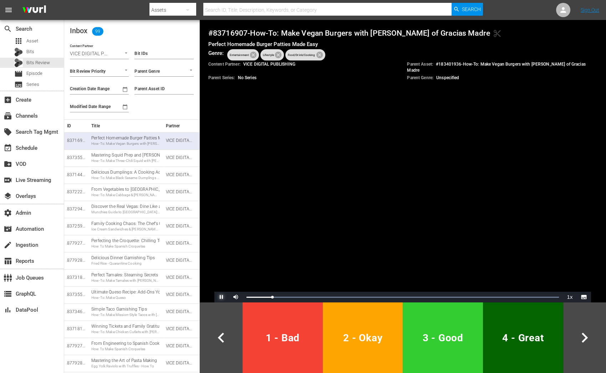
click at [221, 297] on span "Video Player" at bounding box center [221, 297] width 0 height 0
